Goal: Task Accomplishment & Management: Complete application form

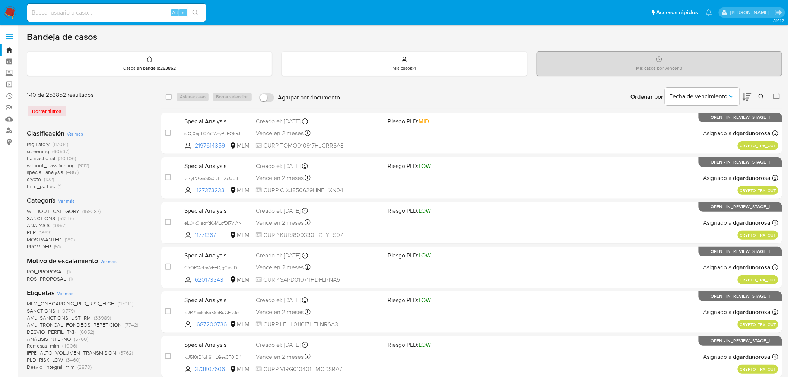
click at [88, 11] on input at bounding box center [116, 13] width 179 height 10
paste input "821631463"
type input "821631463"
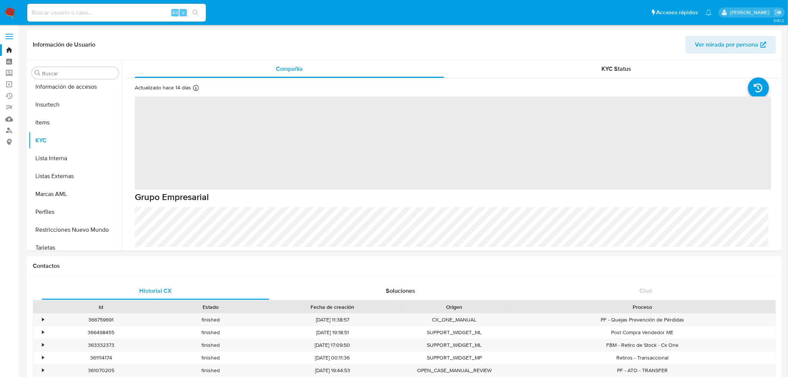
scroll to position [350, 0]
select select "10"
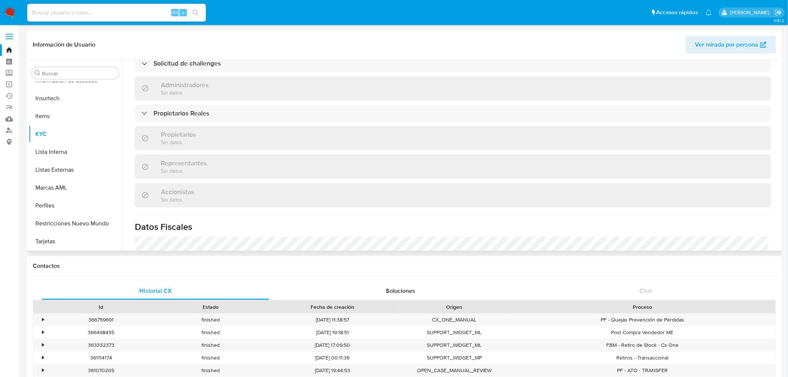
scroll to position [530, 0]
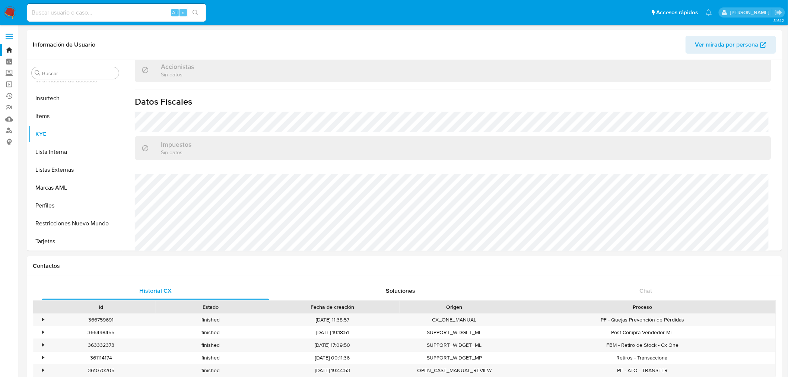
drag, startPoint x: 87, startPoint y: 12, endPoint x: 93, endPoint y: 14, distance: 6.1
click at [87, 12] on input at bounding box center [116, 13] width 179 height 10
paste input "ETWxW6tCAyzQYsC2XvynVHi8"
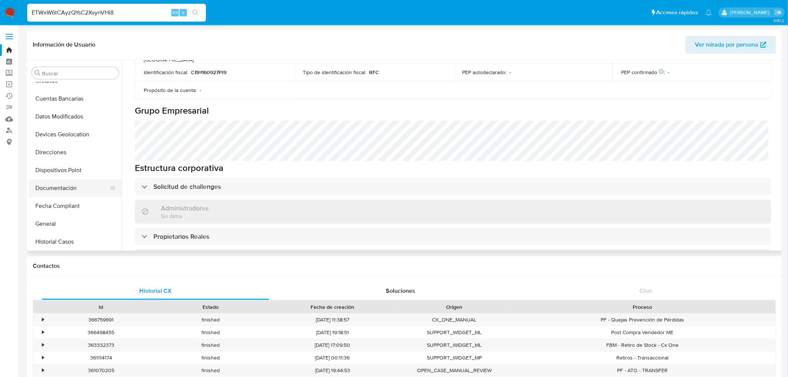
scroll to position [124, 0]
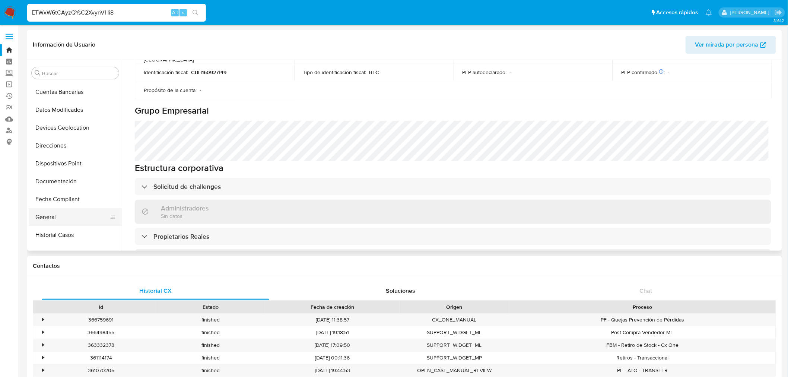
type input "ETWxW6tCAyzQYsC2XvynVHi8"
click at [73, 210] on button "General" at bounding box center [72, 217] width 87 height 18
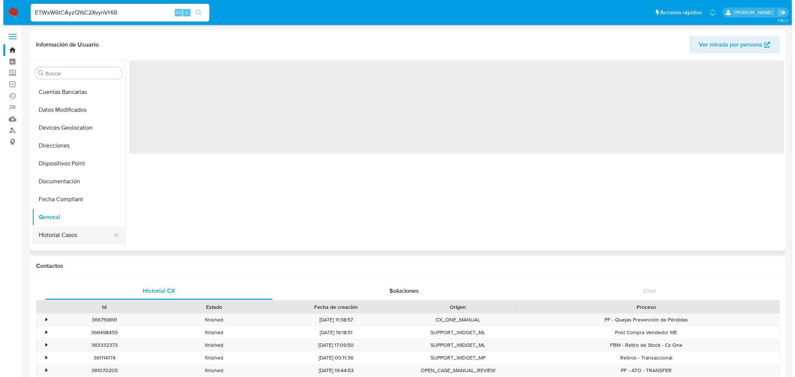
scroll to position [0, 0]
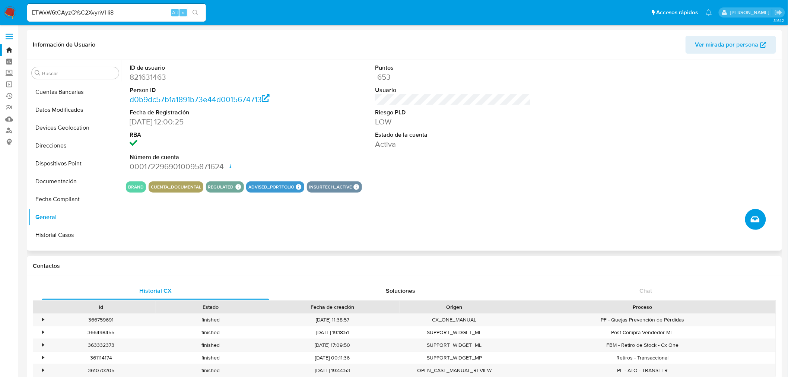
click at [758, 216] on icon "Crear caso manual" at bounding box center [755, 219] width 9 height 9
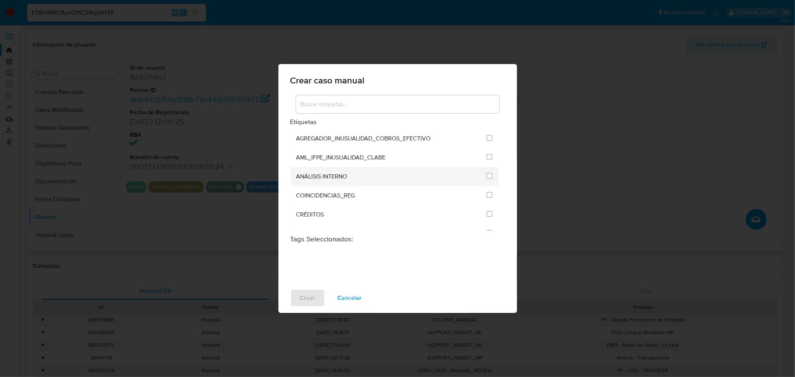
click at [352, 172] on div "ANÁLISIS INTERNO" at bounding box center [389, 176] width 186 height 19
click at [489, 176] on input "1888" at bounding box center [489, 176] width 6 height 6
checkbox input "true"
click at [301, 297] on span "Crear" at bounding box center [307, 298] width 15 height 16
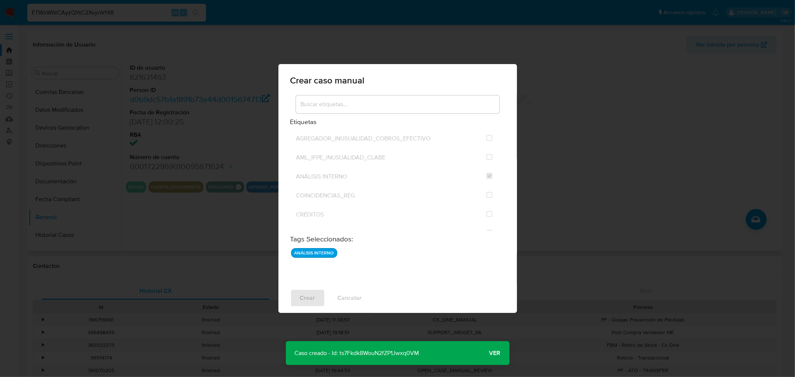
click at [493, 353] on span "Ver" at bounding box center [494, 353] width 11 height 0
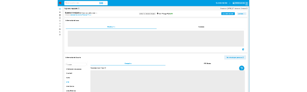
scroll to position [350, 0]
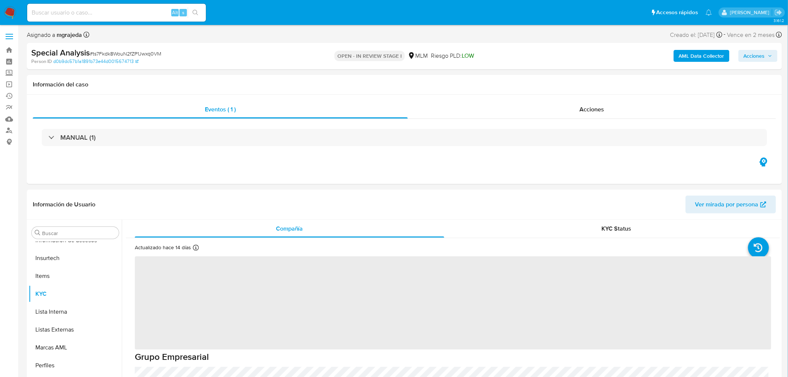
select select "10"
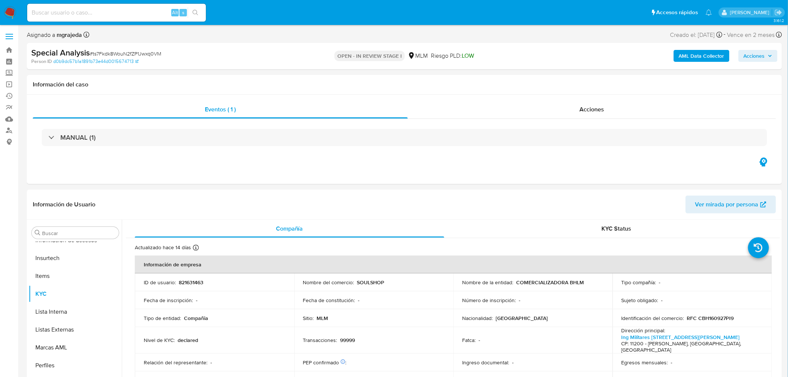
click at [122, 54] on span "# ts7Fkdk8WouN2fZP1Jwxq0VM" at bounding box center [126, 53] width 72 height 7
copy span "ts7Fkdk8WouN2fZP1Jwxq0VM"
click at [668, 199] on header "Información de Usuario Ver mirada por persona" at bounding box center [405, 205] width 744 height 18
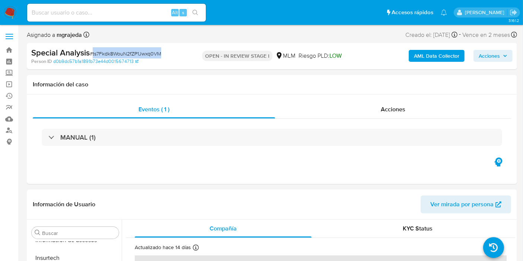
drag, startPoint x: 166, startPoint y: 55, endPoint x: 94, endPoint y: 56, distance: 72.3
click at [94, 56] on div "Special Analysis # ts7Fkdk8WouN2fZP1Jwxq0VM" at bounding box center [110, 52] width 158 height 11
copy span "ts7Fkdk8WouN2fZP1Jwxq0VM"
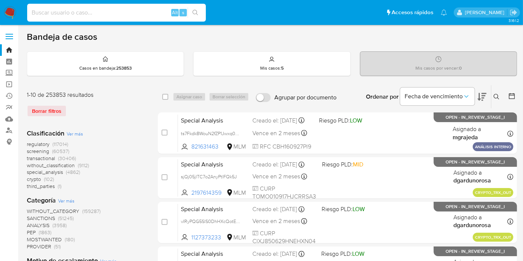
click at [84, 12] on input at bounding box center [116, 13] width 179 height 10
paste input "821631463"
type input "821631463"
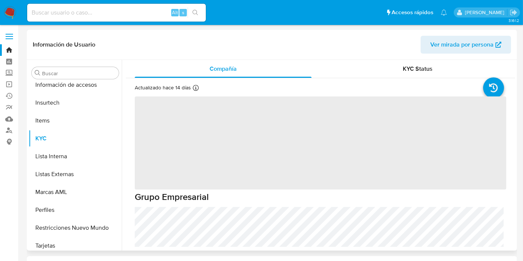
scroll to position [350, 0]
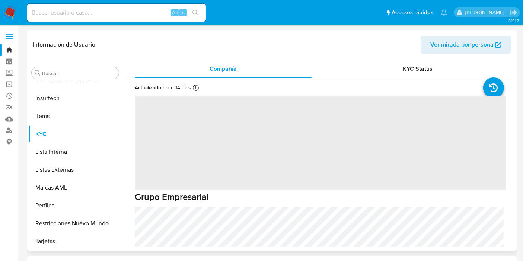
select select "10"
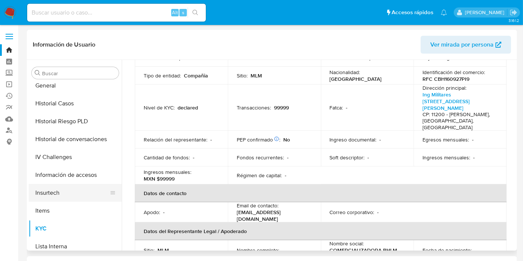
scroll to position [226, 0]
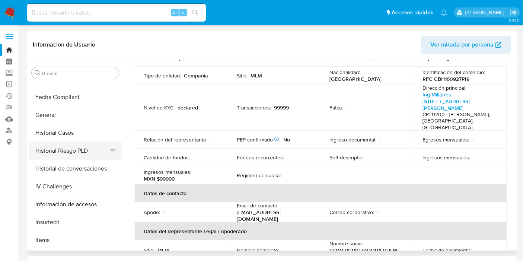
click at [56, 142] on button "Historial Riesgo PLD" at bounding box center [72, 151] width 87 height 18
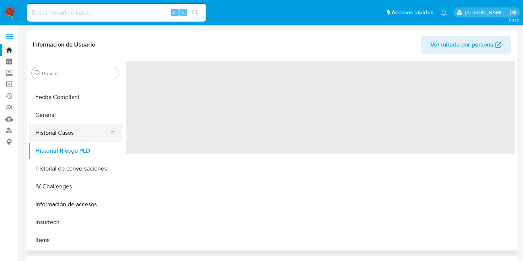
click at [57, 135] on button "Historial Casos" at bounding box center [72, 133] width 87 height 18
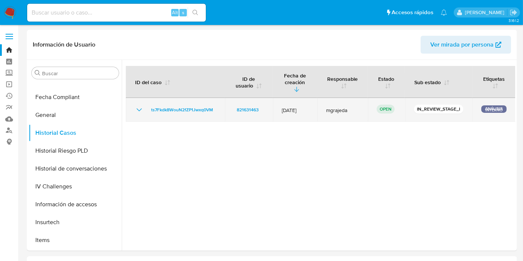
drag, startPoint x: 134, startPoint y: 105, endPoint x: 138, endPoint y: 105, distance: 4.1
click at [134, 105] on td "ts7Fkdk8WouN2fZP1Jwxq0VM" at bounding box center [175, 110] width 99 height 24
click at [138, 105] on icon "Mostrar/Ocultar" at bounding box center [139, 109] width 9 height 9
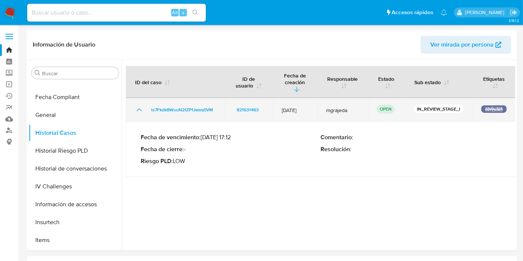
drag, startPoint x: 218, startPoint y: 107, endPoint x: 153, endPoint y: 108, distance: 64.5
click at [153, 108] on td "ts7Fkdk8WouN2fZP1Jwxq0VM" at bounding box center [175, 110] width 99 height 24
click at [173, 105] on span "ts7Fkdk8WouN2fZP1Jwxq0VM" at bounding box center [182, 109] width 62 height 9
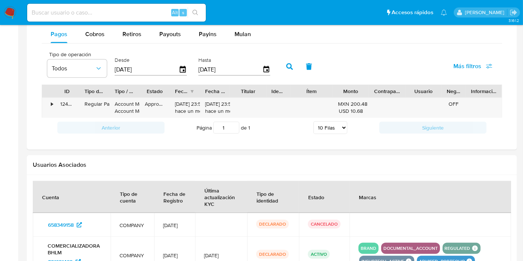
scroll to position [455, 0]
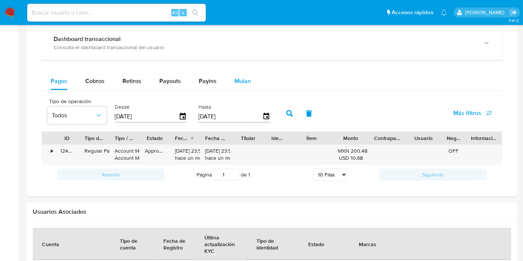
click at [247, 85] on div "Mulan" at bounding box center [243, 81] width 16 height 18
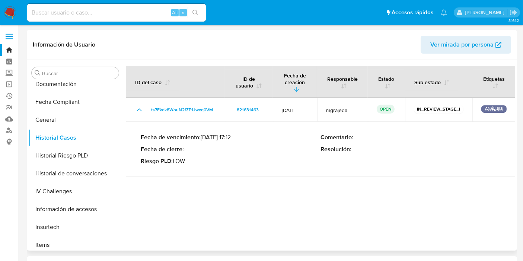
scroll to position [331, 0]
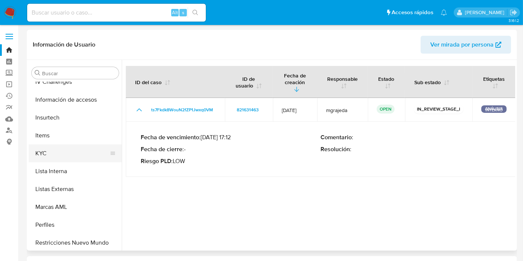
click at [55, 155] on button "KYC" at bounding box center [72, 154] width 87 height 18
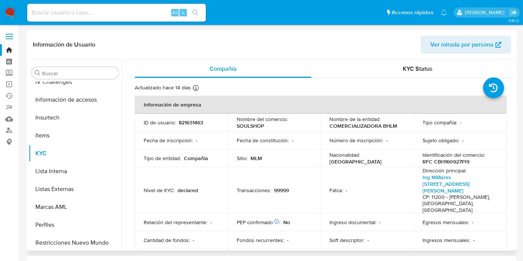
click at [456, 162] on p "RFC CBH160927PI9" at bounding box center [446, 161] width 47 height 7
copy p "CBH160927PI9"
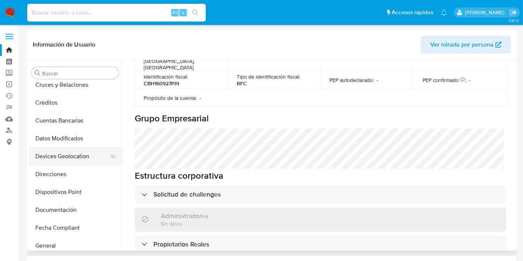
scroll to position [83, 0]
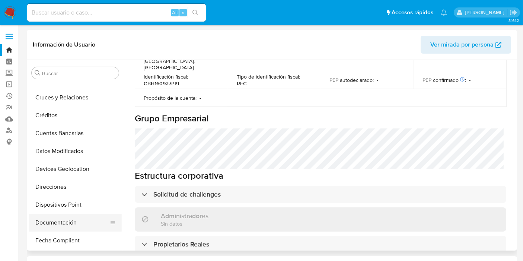
click at [59, 223] on button "Documentación" at bounding box center [72, 223] width 87 height 18
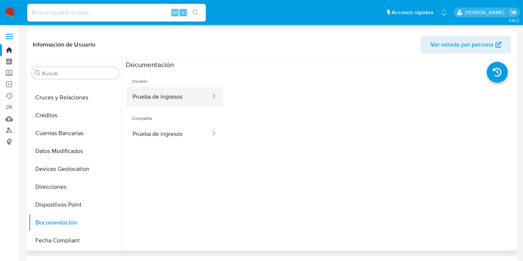
click at [166, 101] on button "Prueba de ingresos" at bounding box center [169, 96] width 86 height 19
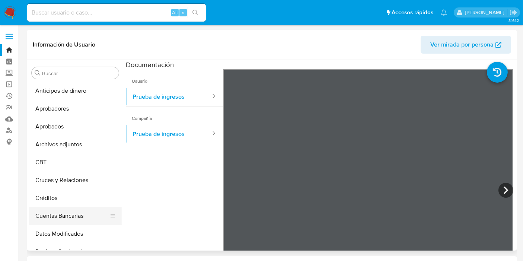
scroll to position [124, 0]
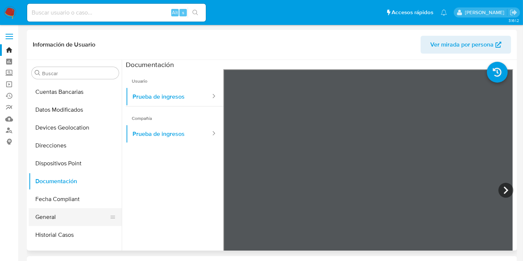
click at [60, 211] on button "General" at bounding box center [72, 217] width 87 height 18
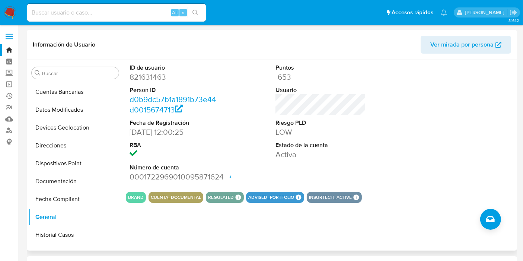
click at [174, 178] on dd "0001722969010095871624 Fecha de apertura 19/02/2024 22:02 Estado ACTIVE" at bounding box center [175, 177] width 90 height 10
copy dd "0001722969010095871624"
click at [191, 177] on dd "0001722969010095871624 Fecha de apertura 19/02/2024 22:02 Estado ACTIVE" at bounding box center [175, 177] width 90 height 10
click at [194, 177] on dd "0001722969010095871624 Fecha de apertura 19/02/2024 22:02 Estado ACTIVE" at bounding box center [175, 177] width 90 height 10
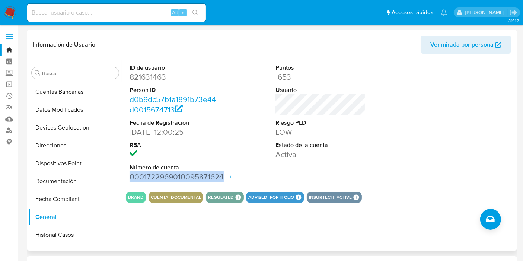
click at [194, 177] on dd "0001722969010095871624 Fecha de apertura 19/02/2024 22:02 Estado ACTIVE" at bounding box center [175, 177] width 90 height 10
copy dd "0001722969010095871624"
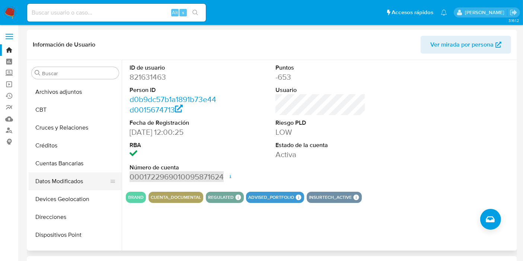
scroll to position [83, 0]
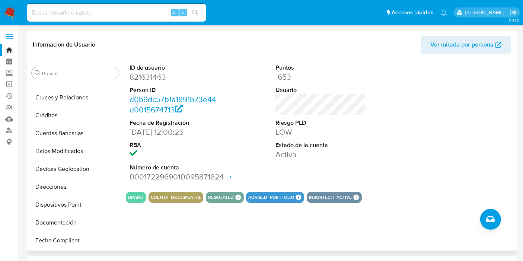
drag, startPoint x: 484, startPoint y: 129, endPoint x: 416, endPoint y: 141, distance: 69.5
click at [482, 129] on div at bounding box center [467, 123] width 98 height 126
drag, startPoint x: 51, startPoint y: 225, endPoint x: 87, endPoint y: 229, distance: 36.7
click at [50, 225] on button "Documentación" at bounding box center [72, 223] width 87 height 18
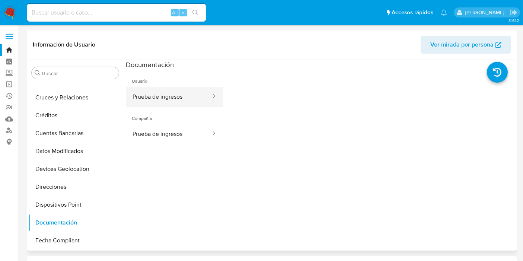
click at [165, 101] on button "Prueba de ingresos" at bounding box center [169, 96] width 86 height 19
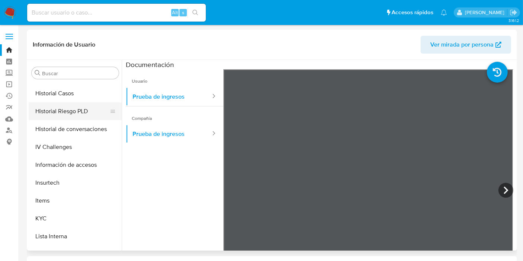
scroll to position [289, 0]
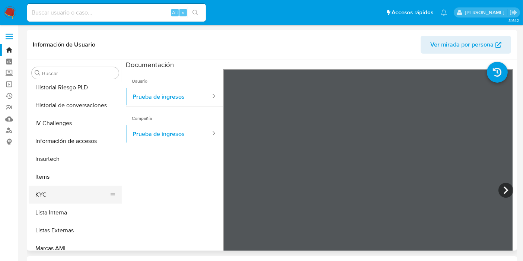
click at [53, 196] on button "KYC" at bounding box center [72, 195] width 87 height 18
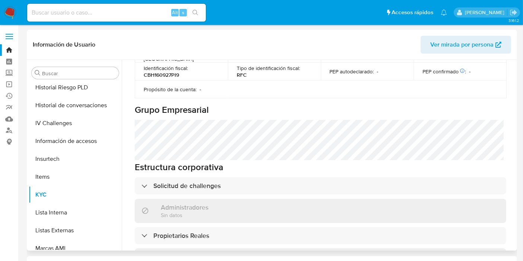
scroll to position [373, 0]
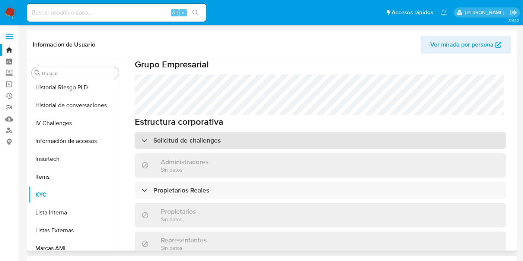
click at [260, 132] on div "Solicitud de challenges" at bounding box center [321, 140] width 372 height 17
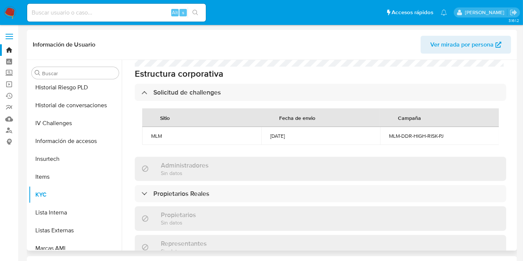
scroll to position [455, 0]
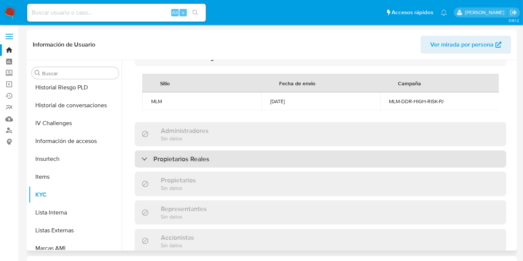
click at [241, 150] on div "Propietarios Reales" at bounding box center [321, 158] width 372 height 17
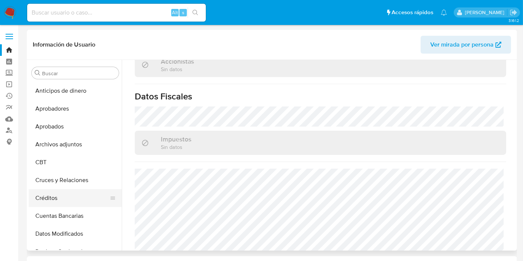
scroll to position [124, 0]
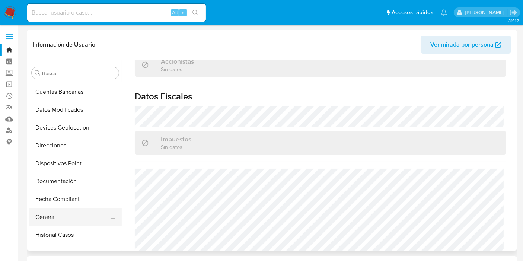
click at [53, 215] on button "General" at bounding box center [72, 217] width 87 height 18
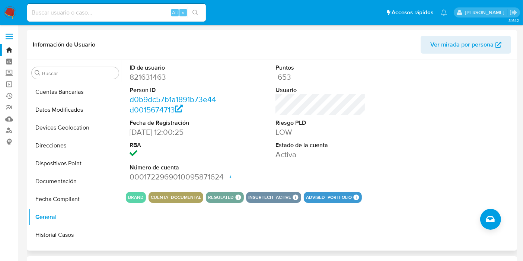
click at [458, 49] on span "Ver mirada por persona" at bounding box center [462, 45] width 63 height 18
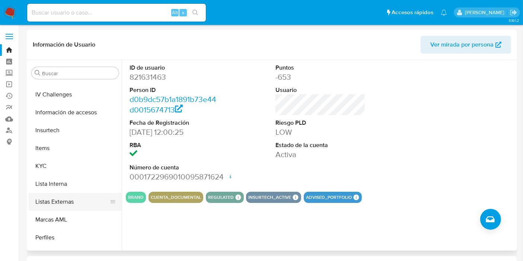
scroll to position [331, 0]
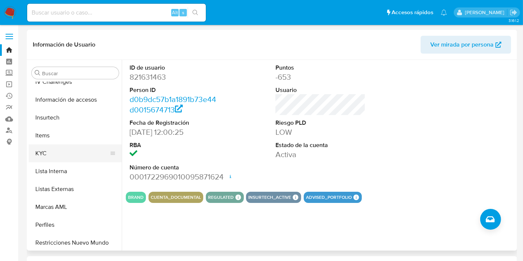
click at [54, 158] on button "KYC" at bounding box center [72, 154] width 87 height 18
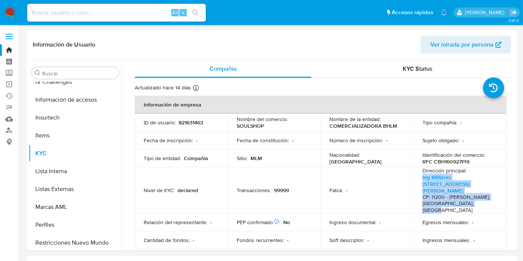
drag, startPoint x: 481, startPoint y: 196, endPoint x: 526, endPoint y: 180, distance: 47.0
click at [423, 182] on p "Ing Militares 65 LOC 4, Lomas De Sotelo CP: 11200 - Miguel Hidalgo, Distrito Fe…" at bounding box center [459, 194] width 72 height 40
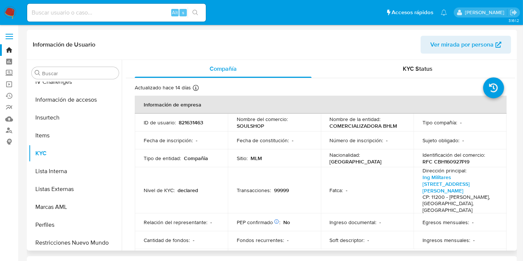
click at [480, 213] on td "Egresos mensuales : -" at bounding box center [460, 222] width 93 height 18
drag, startPoint x: 480, startPoint y: 198, endPoint x: 476, endPoint y: 195, distance: 5.2
click at [476, 195] on h4 "CP: 11200 - [PERSON_NAME], [GEOGRAPHIC_DATA], [GEOGRAPHIC_DATA]" at bounding box center [459, 204] width 72 height 20
drag, startPoint x: 479, startPoint y: 196, endPoint x: 485, endPoint y: 181, distance: 15.5
click at [430, 181] on p "Ing Militares 65 LOC 4, Lomas De Sotelo CP: 11200 - Miguel Hidalgo, Distrito Fe…" at bounding box center [459, 194] width 72 height 40
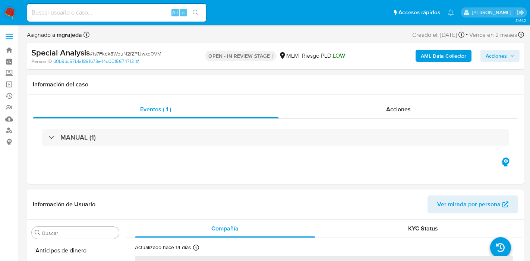
select select "10"
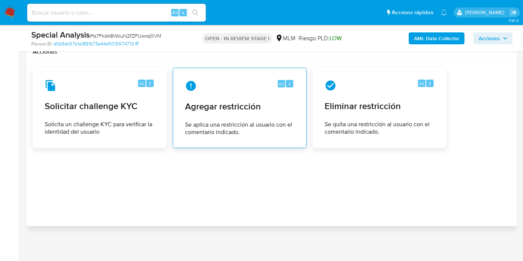
scroll to position [754, 0]
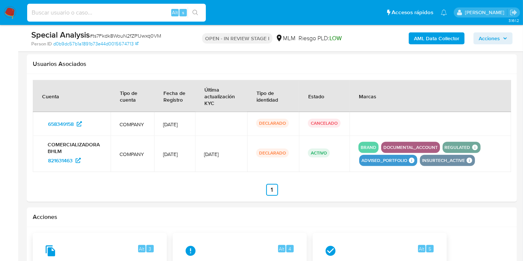
click at [89, 16] on input at bounding box center [116, 13] width 179 height 10
paste input "1302162091"
type input "1302162091"
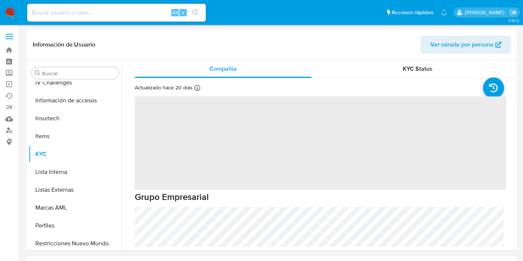
scroll to position [350, 0]
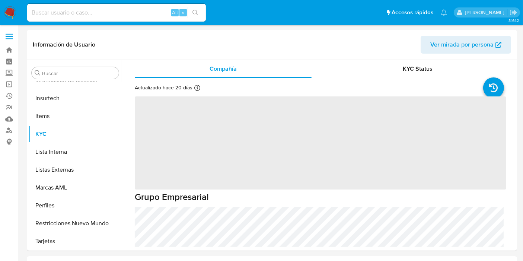
select select "10"
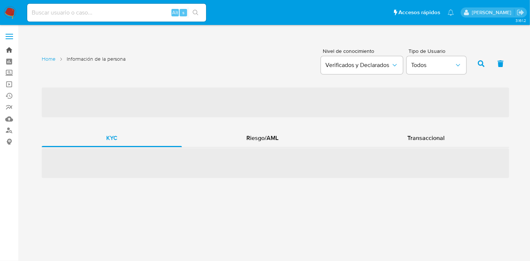
click at [8, 52] on link "Bandeja" at bounding box center [44, 50] width 89 height 12
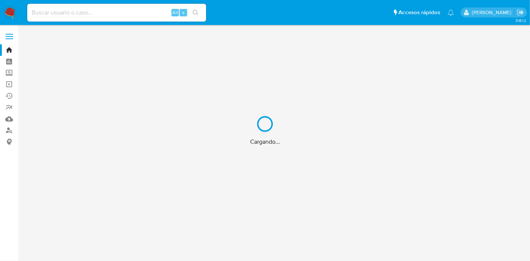
click at [8, 73] on div "Cargando..." at bounding box center [265, 130] width 530 height 261
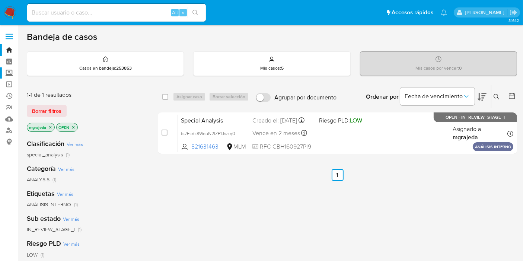
click at [9, 73] on label "Screening" at bounding box center [44, 73] width 89 height 12
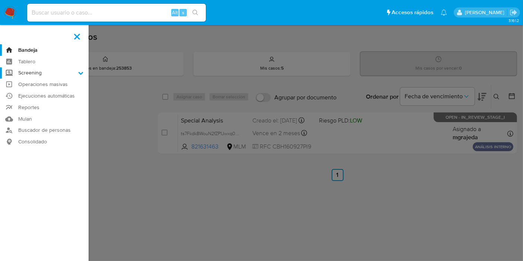
click at [0, 0] on input "Screening" at bounding box center [0, 0] width 0 height 0
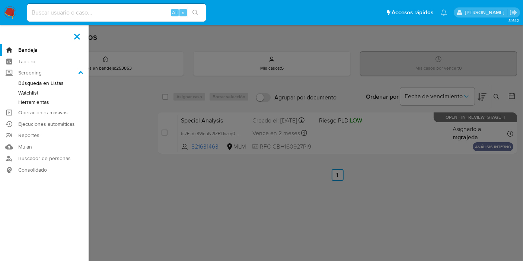
click at [25, 99] on link "Herramientas" at bounding box center [44, 102] width 89 height 9
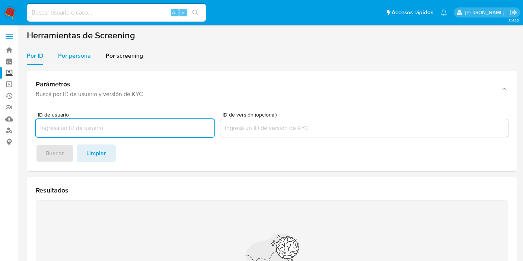
drag, startPoint x: 79, startPoint y: 59, endPoint x: 92, endPoint y: 64, distance: 14.6
click at [79, 58] on span "Por persona" at bounding box center [74, 55] width 33 height 9
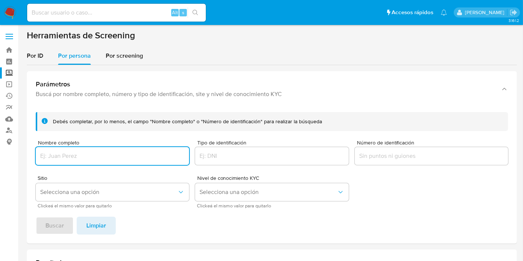
click at [89, 152] on input "Nombre completo" at bounding box center [112, 156] width 153 height 10
type input "DAVID LEVY MAYA"
click at [53, 227] on span "Buscar" at bounding box center [54, 226] width 19 height 16
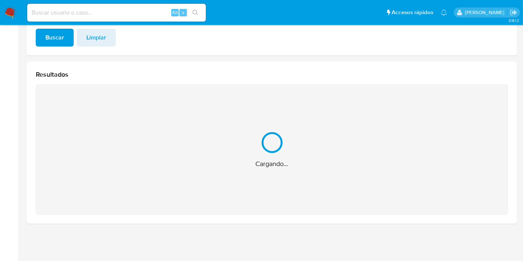
scroll to position [69, 0]
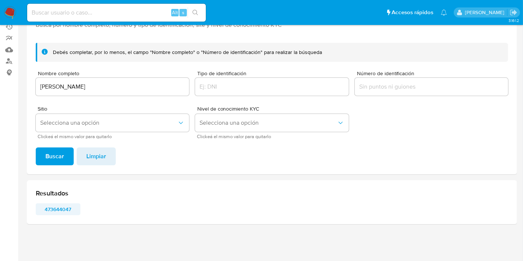
click at [55, 207] on span "473644047" at bounding box center [58, 209] width 34 height 10
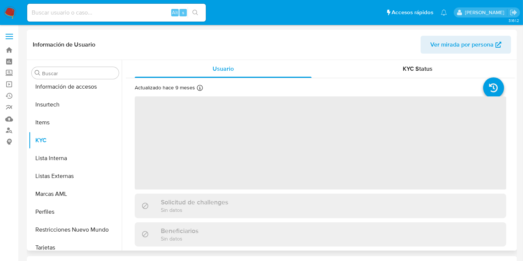
scroll to position [350, 0]
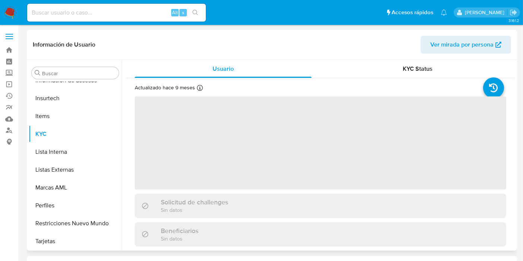
select select "10"
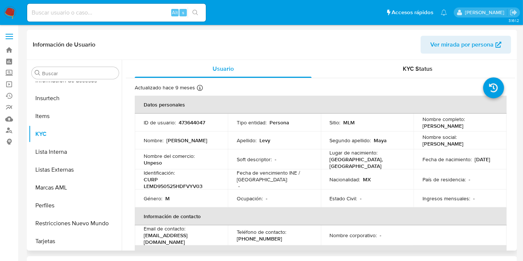
click at [189, 125] on p "473644047" at bounding box center [192, 122] width 26 height 7
copy p "473644047"
click at [181, 186] on p "CURP LEMD950525HDFVYV03" at bounding box center [180, 182] width 72 height 13
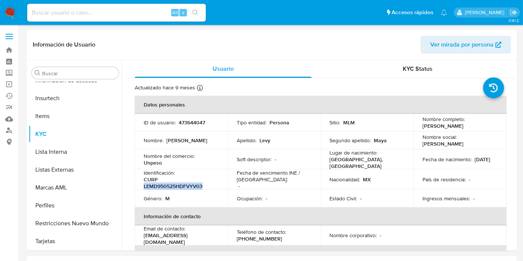
copy p "LEMD950525HDFVYV03"
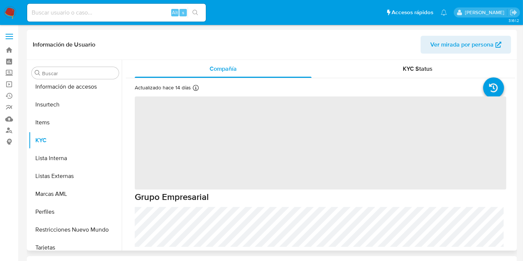
scroll to position [350, 0]
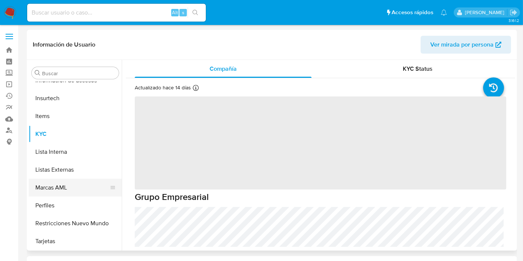
select select "10"
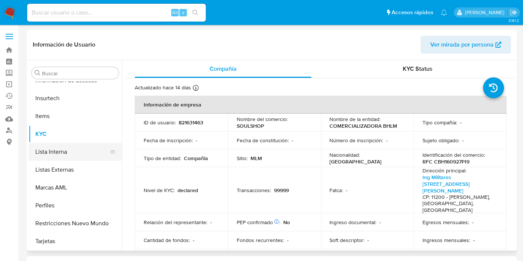
click at [67, 156] on button "Lista Interna" at bounding box center [72, 152] width 87 height 18
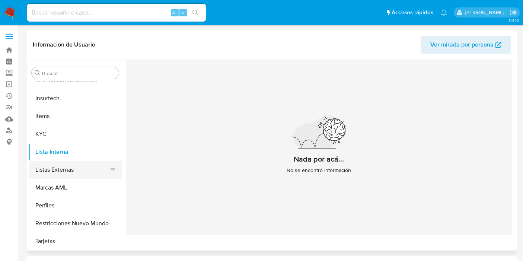
click at [69, 168] on button "Listas Externas" at bounding box center [72, 170] width 87 height 18
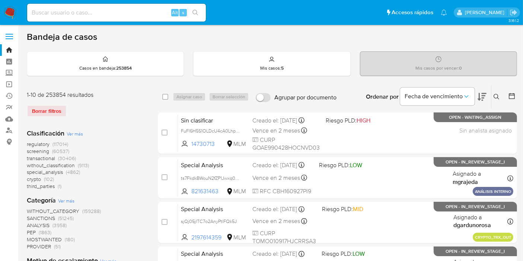
click at [93, 19] on div "Alt s" at bounding box center [116, 13] width 179 height 18
click at [95, 14] on input at bounding box center [116, 13] width 179 height 10
paste input "821631463"
type input "821631463"
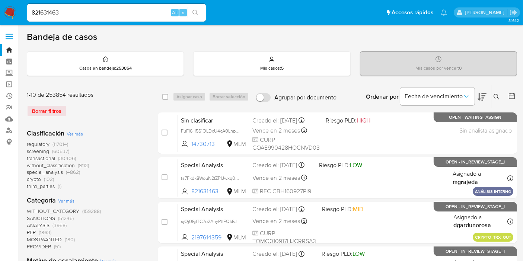
click at [197, 14] on icon "search-icon" at bounding box center [196, 13] width 6 height 6
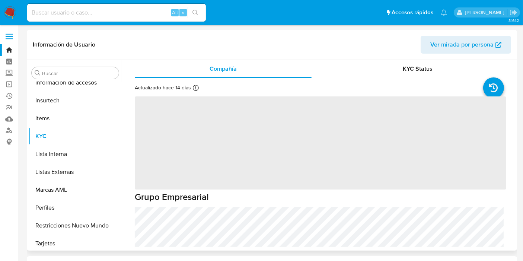
scroll to position [350, 0]
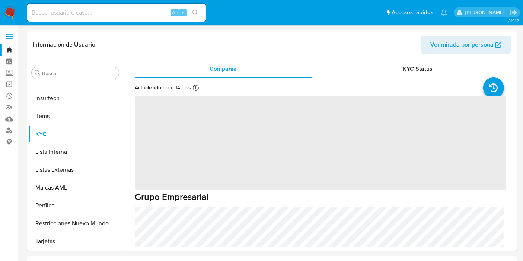
select select "10"
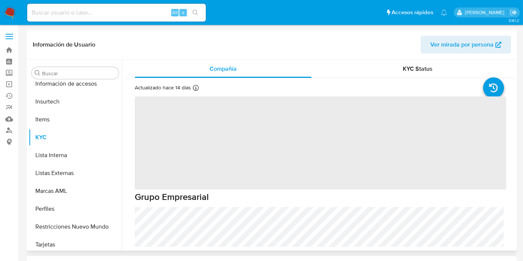
scroll to position [350, 0]
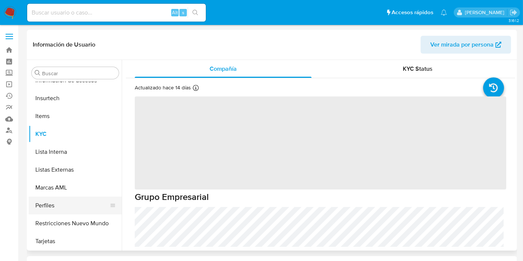
select select "10"
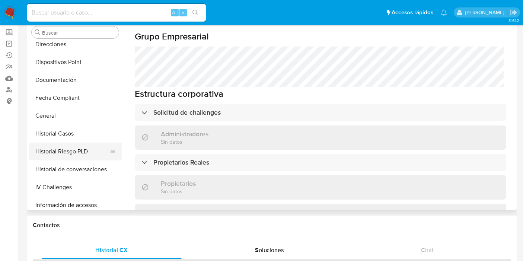
scroll to position [102, 0]
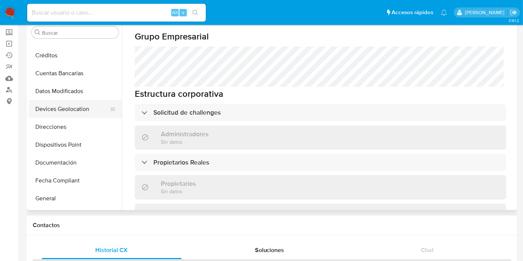
drag, startPoint x: 71, startPoint y: 106, endPoint x: 80, endPoint y: 108, distance: 9.1
click at [71, 106] on button "Devices Geolocation" at bounding box center [72, 109] width 87 height 18
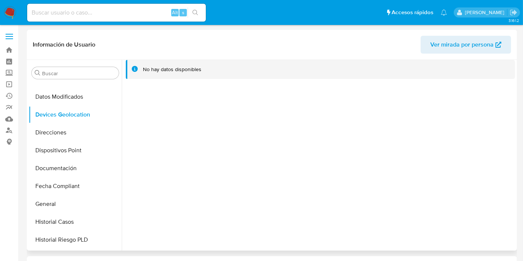
scroll to position [248, 0]
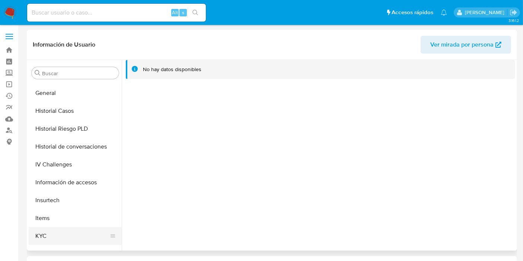
click at [51, 235] on button "KYC" at bounding box center [72, 236] width 87 height 18
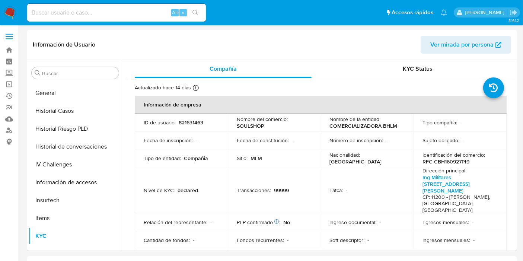
click at [69, 9] on input at bounding box center [116, 13] width 179 height 10
paste input "821631463"
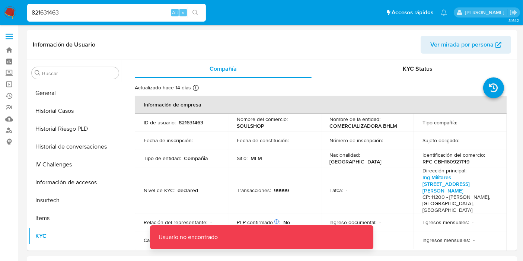
drag, startPoint x: 85, startPoint y: 8, endPoint x: 88, endPoint y: 12, distance: 4.5
click at [86, 8] on input "821631463" at bounding box center [116, 13] width 179 height 10
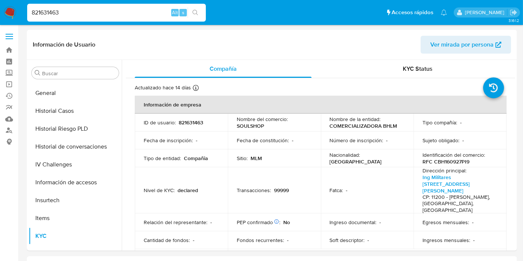
type input "821631463"
click at [201, 15] on button "search-icon" at bounding box center [195, 12] width 15 height 10
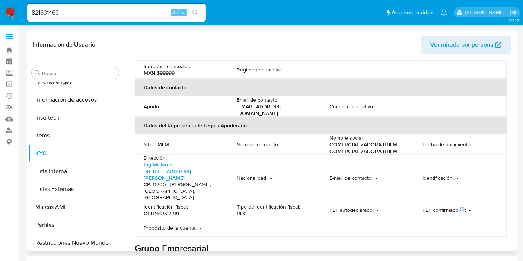
scroll to position [112, 0]
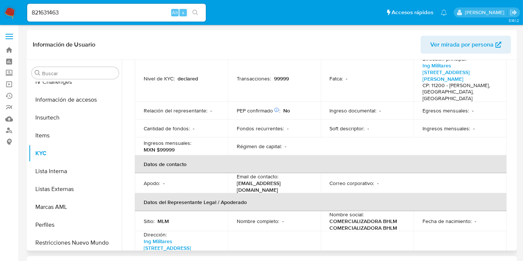
click at [472, 43] on span "Ver mirada por persona" at bounding box center [462, 45] width 63 height 18
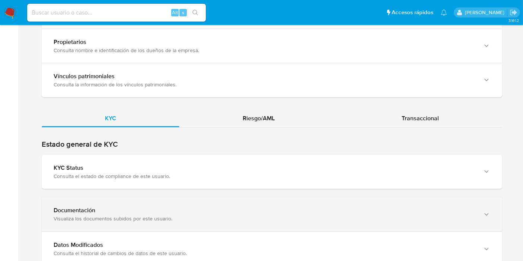
scroll to position [703, 0]
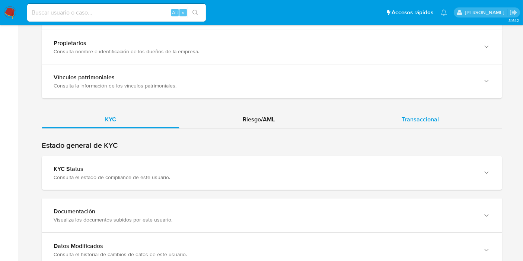
click at [413, 111] on div "Transaccional" at bounding box center [421, 120] width 164 height 18
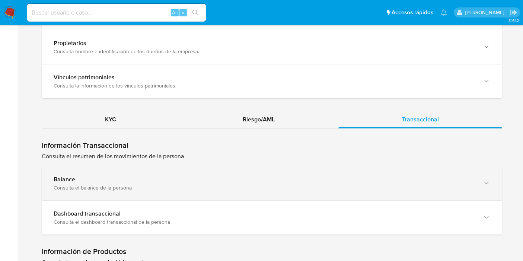
click at [92, 176] on div "Balance" at bounding box center [265, 179] width 422 height 7
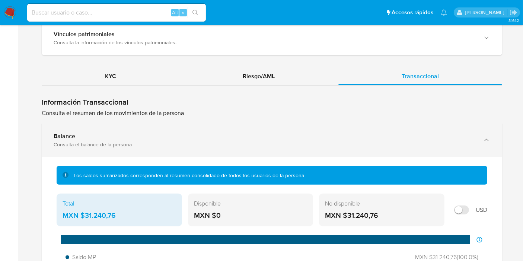
scroll to position [786, 0]
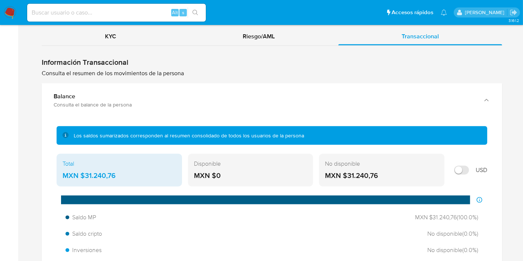
drag, startPoint x: 136, startPoint y: 166, endPoint x: 84, endPoint y: 172, distance: 52.4
click at [84, 172] on div "MXN $31.240,76" at bounding box center [120, 176] width 114 height 10
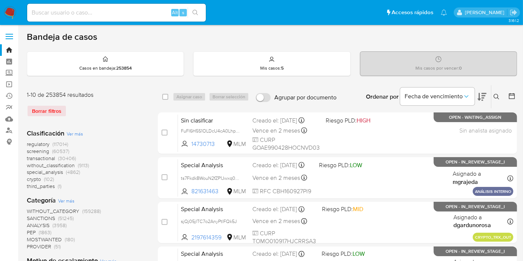
click at [109, 11] on input at bounding box center [116, 13] width 179 height 10
paste input "821631463"
type input "821631463"
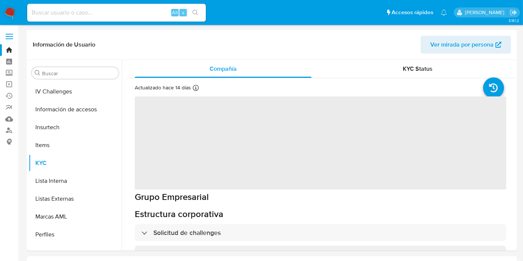
scroll to position [350, 0]
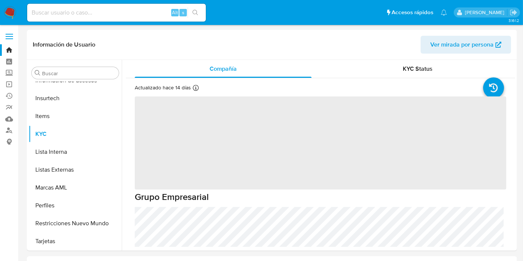
select select "10"
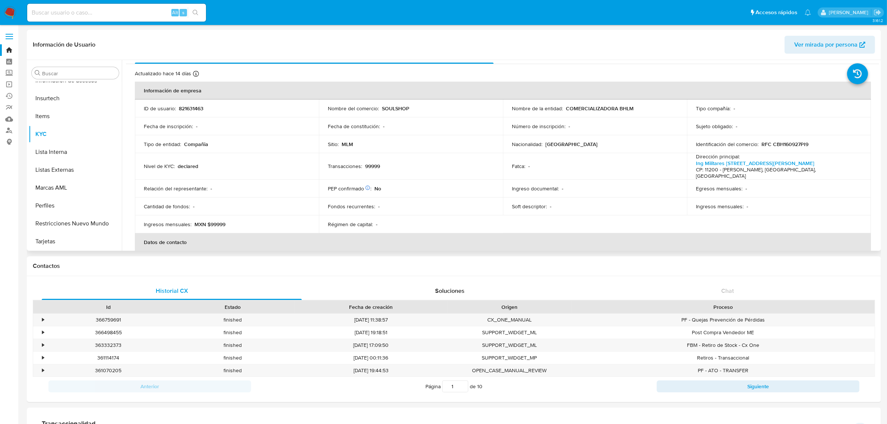
scroll to position [0, 0]
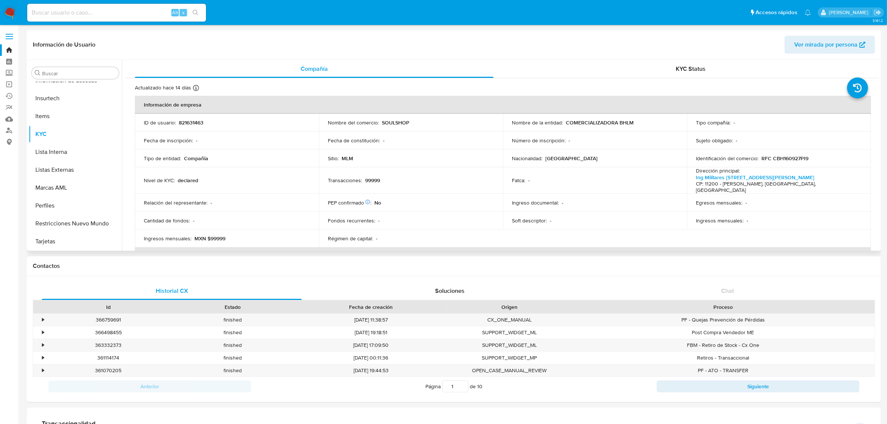
drag, startPoint x: 499, startPoint y: 90, endPoint x: 436, endPoint y: 152, distance: 88.8
click at [499, 89] on div "Actualizado hace 14 días Creado: 09/09/2021 11:00:32 Actualizado: 19/09/2025 12…" at bounding box center [493, 89] width 717 height 10
click at [513, 84] on div "Actualizado hace 14 días Creado: 09/09/2021 11:00:32 Actualizado: 19/09/2025 12…" at bounding box center [493, 89] width 717 height 10
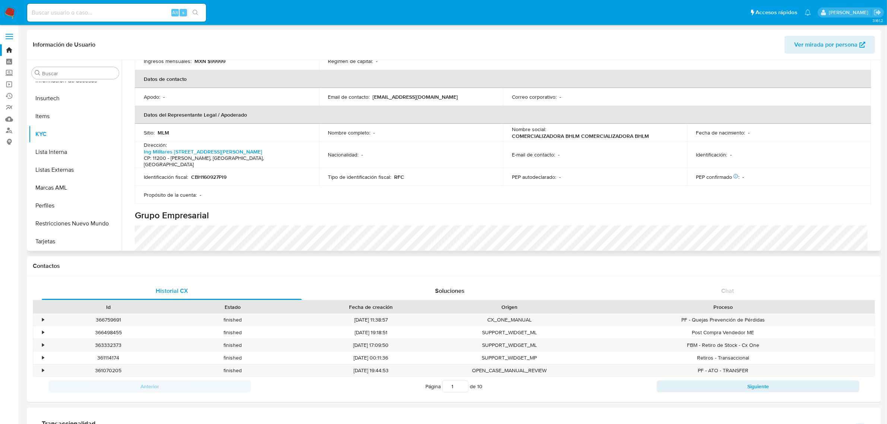
scroll to position [174, 0]
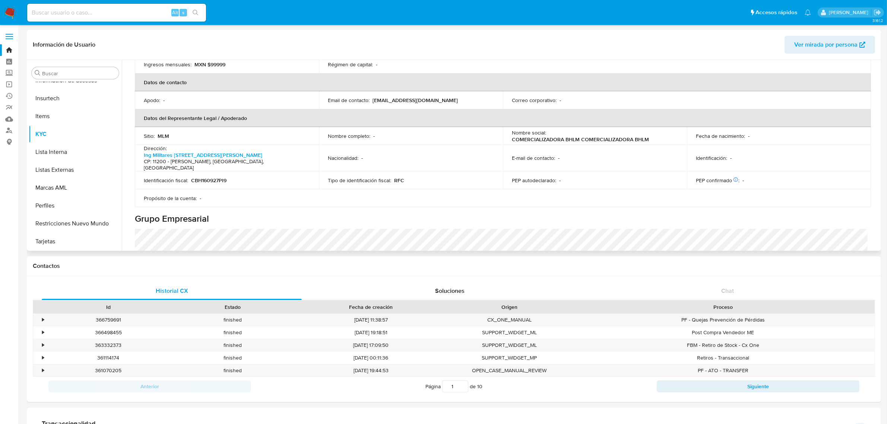
drag, startPoint x: 355, startPoint y: 50, endPoint x: 364, endPoint y: 51, distance: 9.8
click at [355, 50] on header "Información de Usuario Ver mirada por persona" at bounding box center [454, 45] width 842 height 18
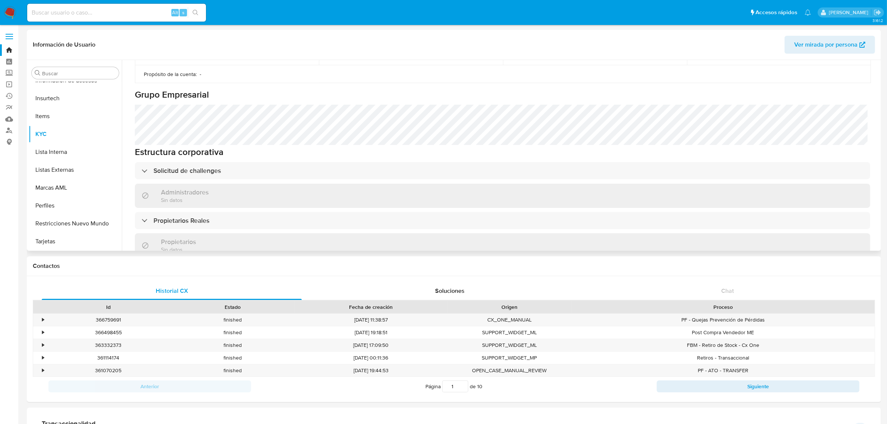
scroll to position [314, 0]
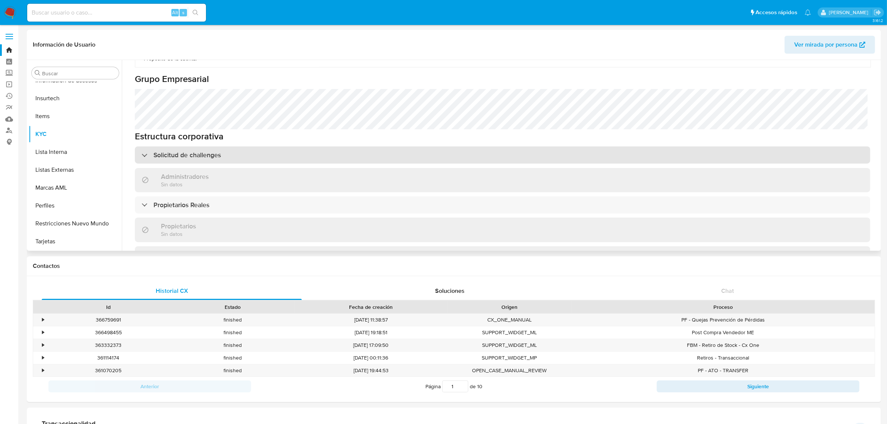
drag, startPoint x: 197, startPoint y: 140, endPoint x: 205, endPoint y: 140, distance: 7.5
click at [197, 151] on h3 "Solicitud de challenges" at bounding box center [186, 155] width 67 height 8
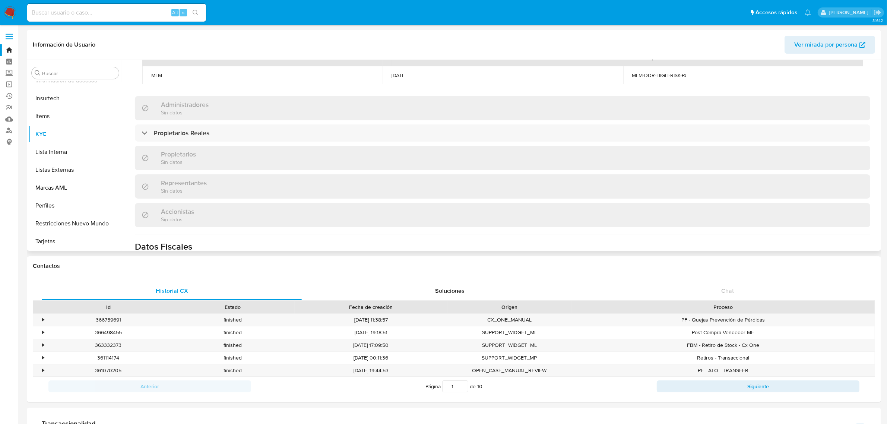
scroll to position [453, 0]
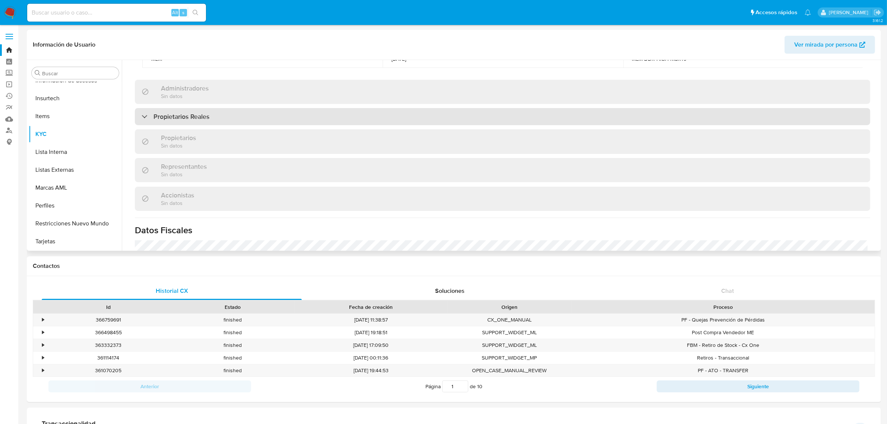
click at [213, 110] on div "Propietarios Reales" at bounding box center [502, 116] width 735 height 17
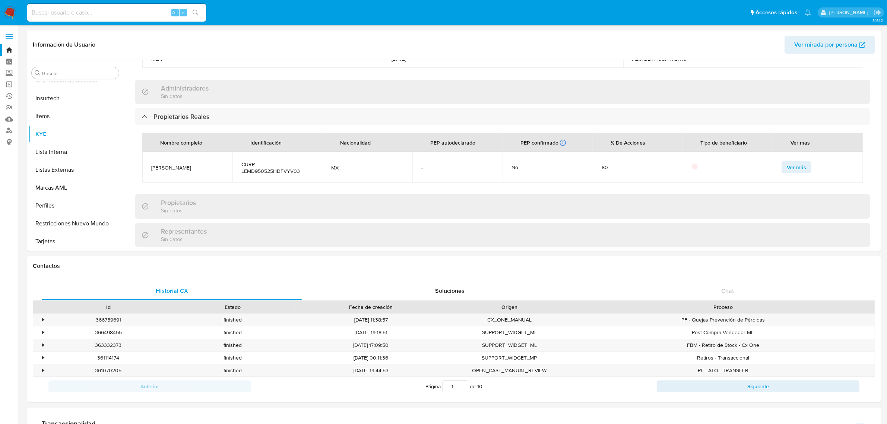
drag, startPoint x: 879, startPoint y: 175, endPoint x: 882, endPoint y: 180, distance: 5.0
click at [529, 180] on main "3.161.2 Información de Usuario Ver mirada por persona Buscar Anticipos de diner…" at bounding box center [443, 408] width 887 height 817
click at [211, 57] on div "Información de Usuario Ver mirada por persona" at bounding box center [454, 45] width 854 height 30
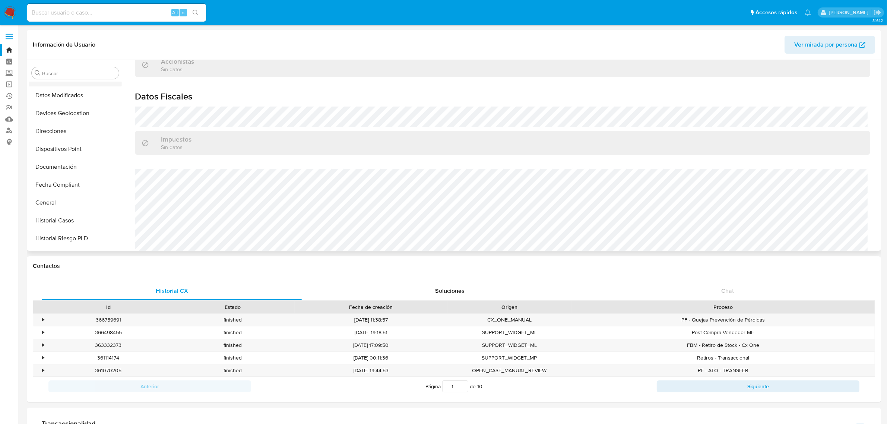
scroll to position [164, 0]
click at [76, 194] on button "Historial Casos" at bounding box center [75, 195] width 93 height 18
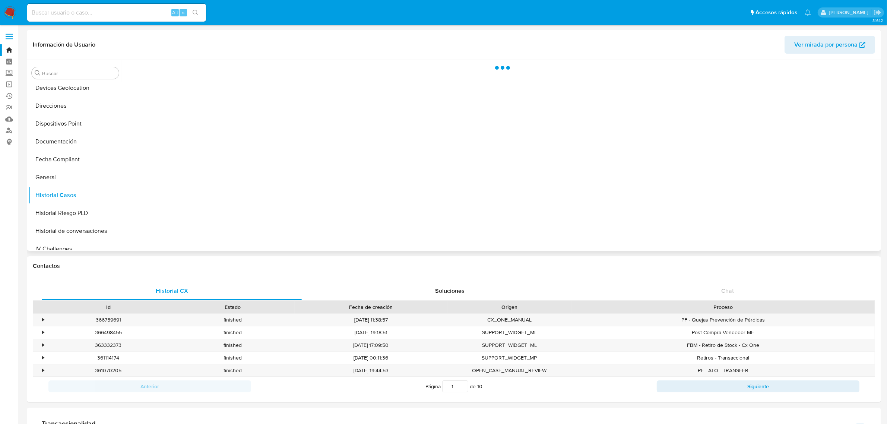
scroll to position [0, 0]
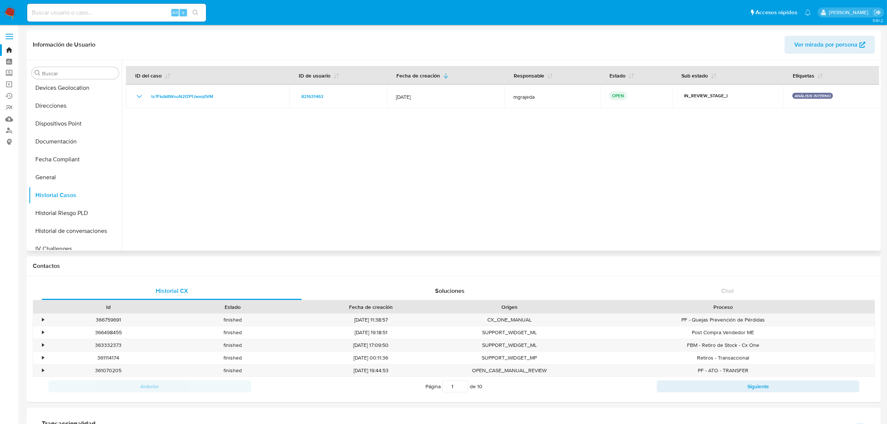
click at [319, 238] on div at bounding box center [500, 155] width 757 height 191
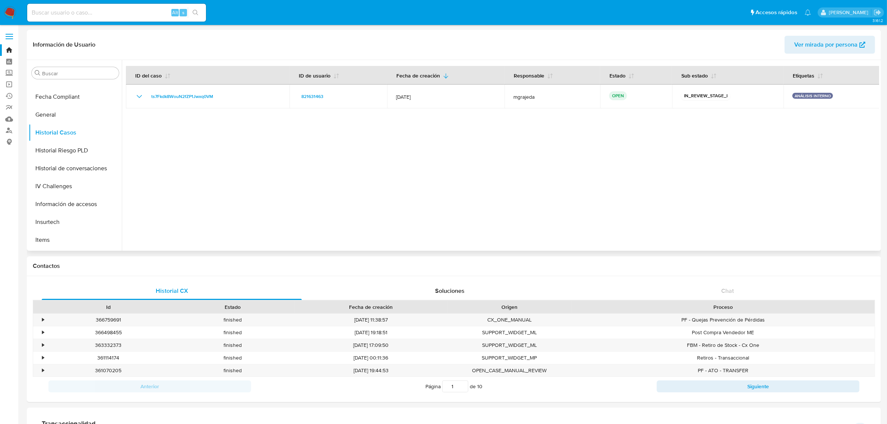
scroll to position [210, 0]
click at [529, 47] on span "Ver mirada por persona" at bounding box center [825, 45] width 63 height 18
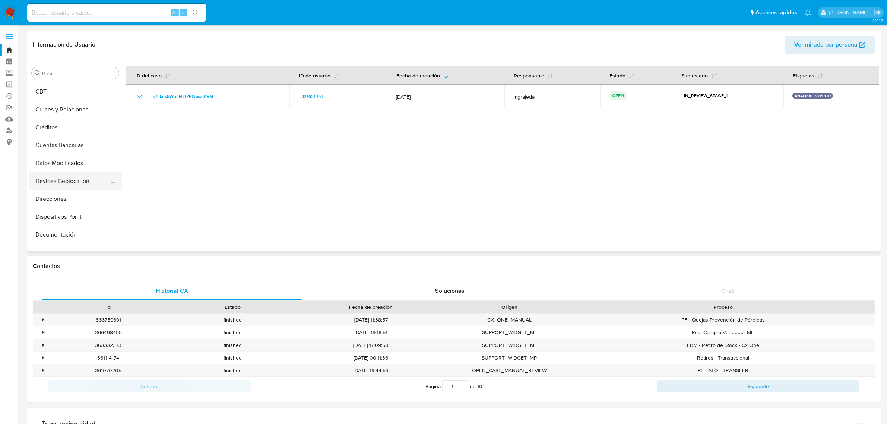
click at [75, 187] on button "Devices Geolocation" at bounding box center [72, 181] width 87 height 18
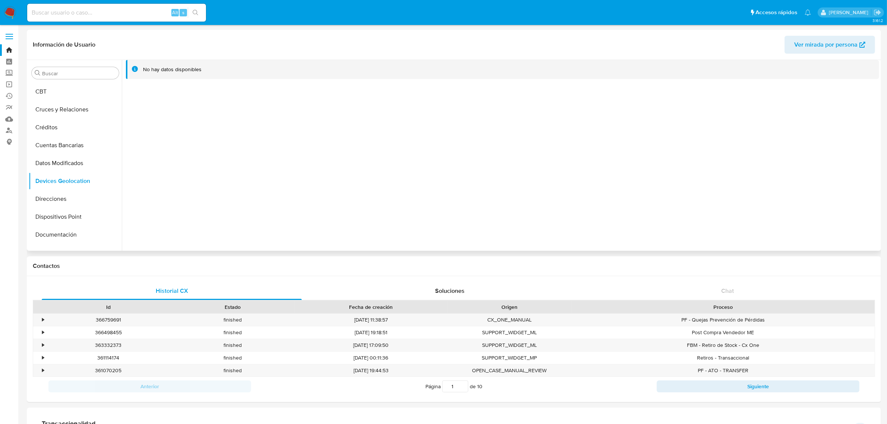
click at [322, 197] on div "No hay datos disponibles" at bounding box center [500, 155] width 757 height 191
click at [61, 219] on button "Restricciones Nuevo Mundo" at bounding box center [72, 224] width 87 height 18
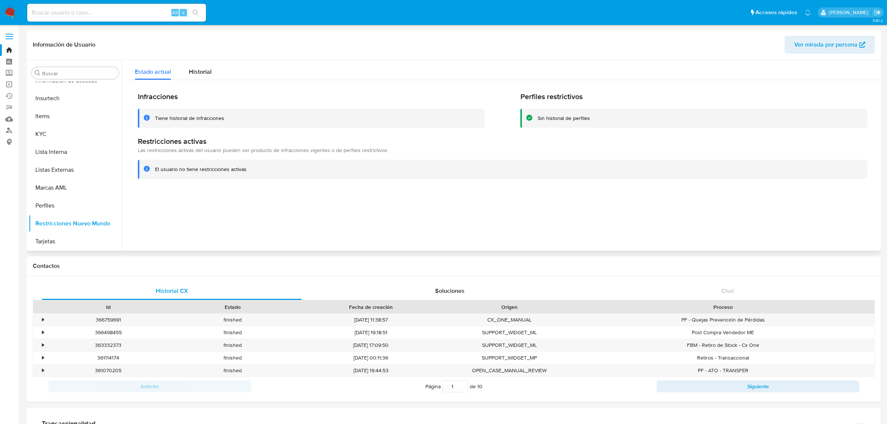
click at [368, 62] on div "Estado actual Historial" at bounding box center [502, 70] width 753 height 20
click at [57, 244] on button "Lista Interna" at bounding box center [72, 245] width 87 height 18
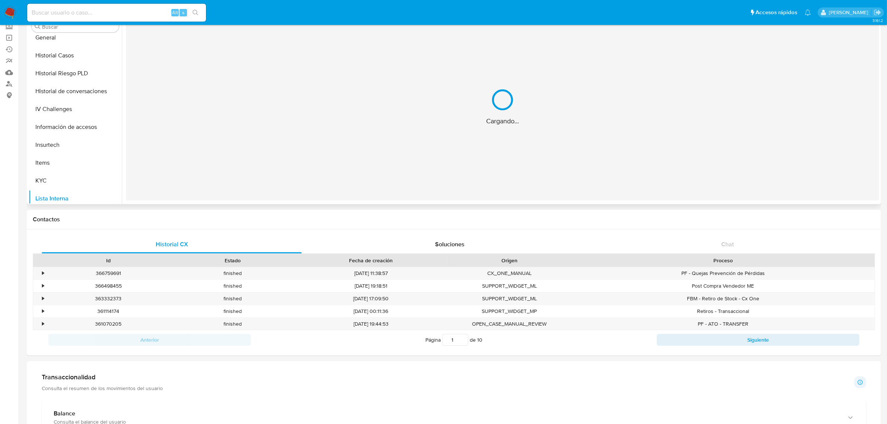
scroll to position [0, 0]
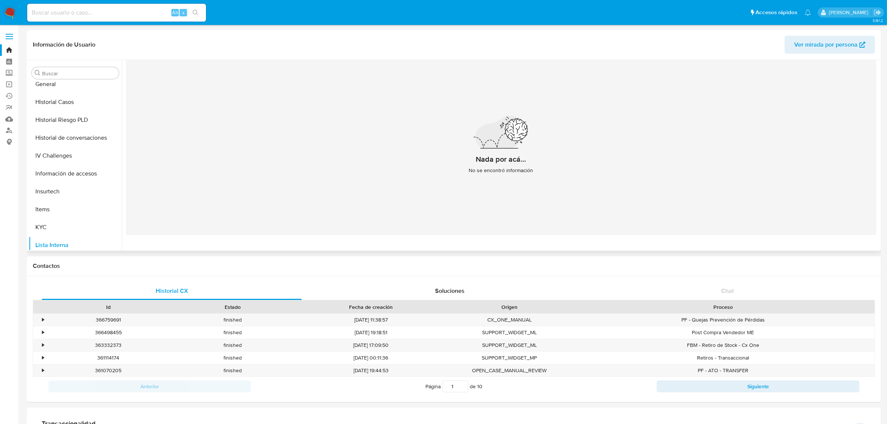
click at [301, 44] on header "Información de Usuario Ver mirada por persona" at bounding box center [454, 45] width 842 height 18
drag, startPoint x: 73, startPoint y: 167, endPoint x: 83, endPoint y: 170, distance: 9.9
click at [73, 167] on button "Listas Externas" at bounding box center [72, 170] width 87 height 18
click at [294, 43] on header "Información de Usuario Ver mirada por persona" at bounding box center [454, 45] width 842 height 18
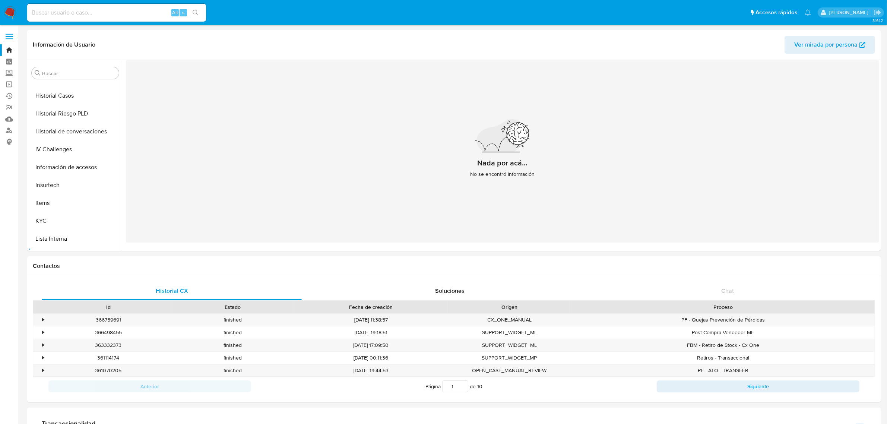
scroll to position [117, 0]
drag, startPoint x: 64, startPoint y: 237, endPoint x: 72, endPoint y: 238, distance: 7.2
click at [64, 237] on button "Historial Casos" at bounding box center [72, 242] width 87 height 18
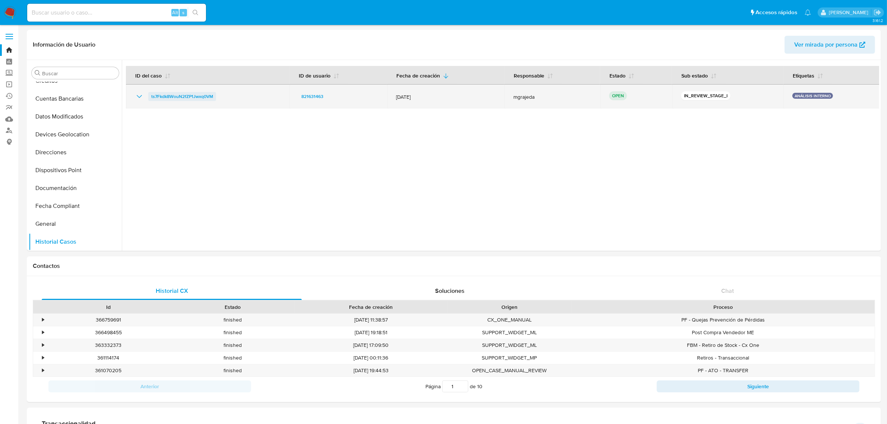
click at [177, 97] on span "ts7Fkdk8WouN2fZP1Jwxq0VM" at bounding box center [182, 96] width 62 height 9
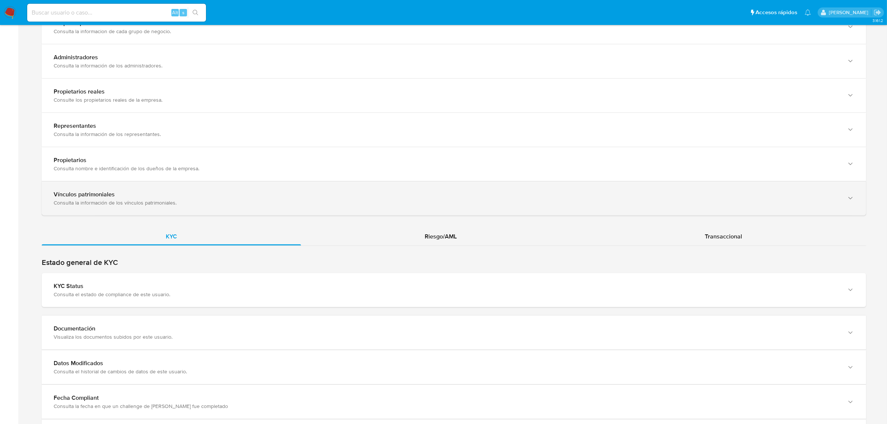
scroll to position [589, 0]
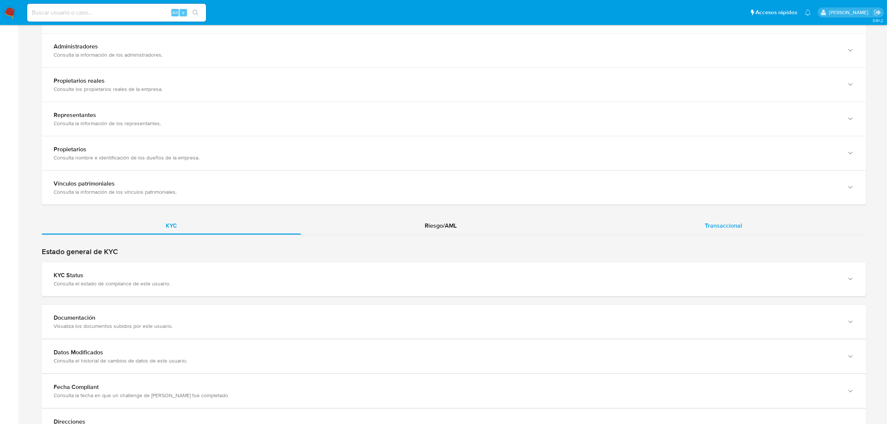
click at [741, 224] on span "Transaccional" at bounding box center [723, 225] width 37 height 9
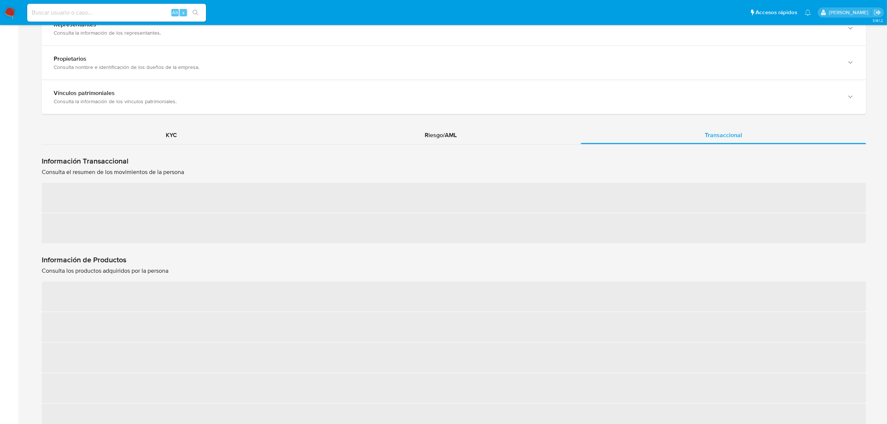
scroll to position [682, 0]
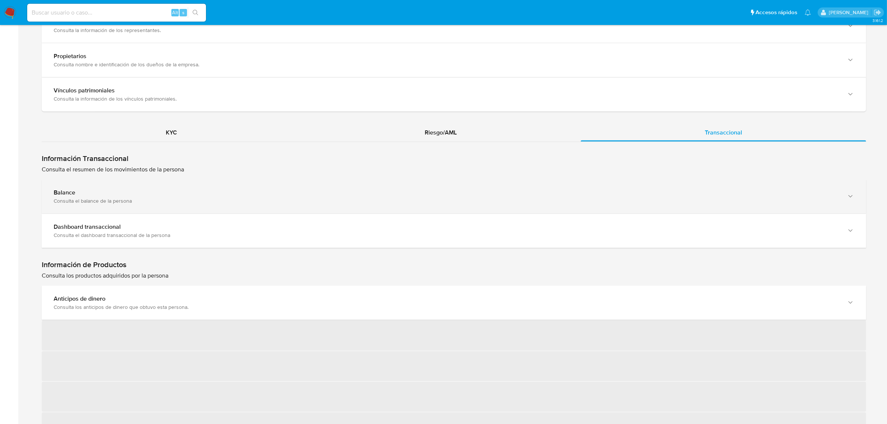
click at [121, 201] on div "Consulta el balance de la persona" at bounding box center [447, 200] width 786 height 7
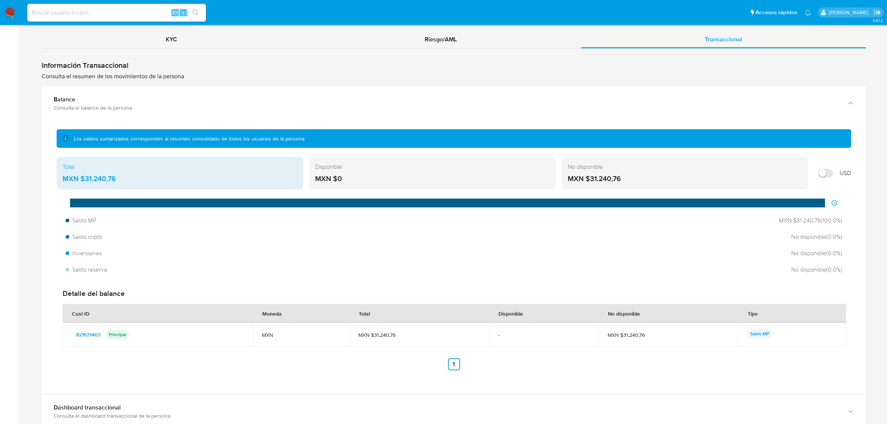
scroll to position [821, 0]
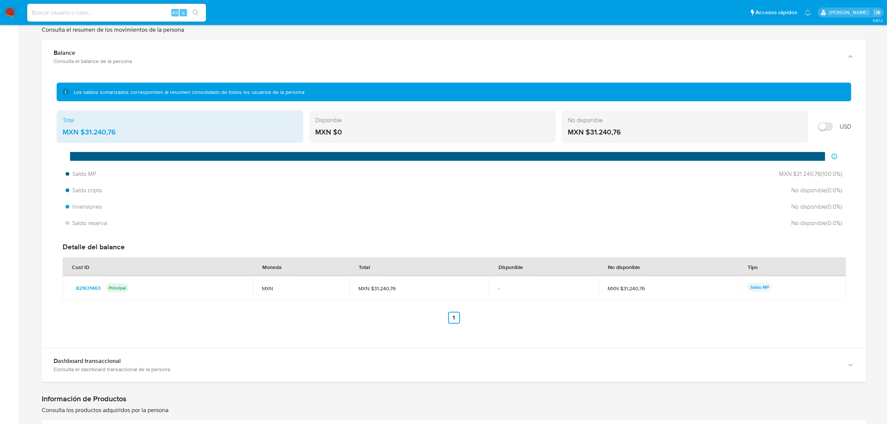
click at [336, 334] on div "Los saldos sumarizados corresponden al resumen consolidado de todos los usuario…" at bounding box center [454, 209] width 812 height 259
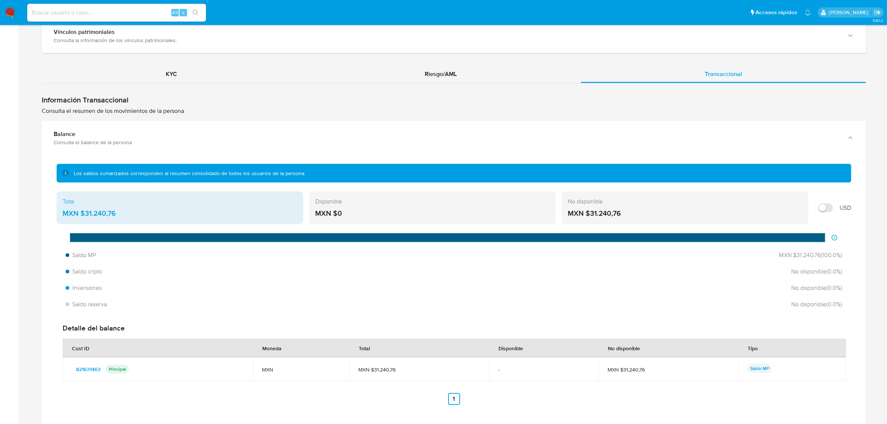
scroll to position [728, 0]
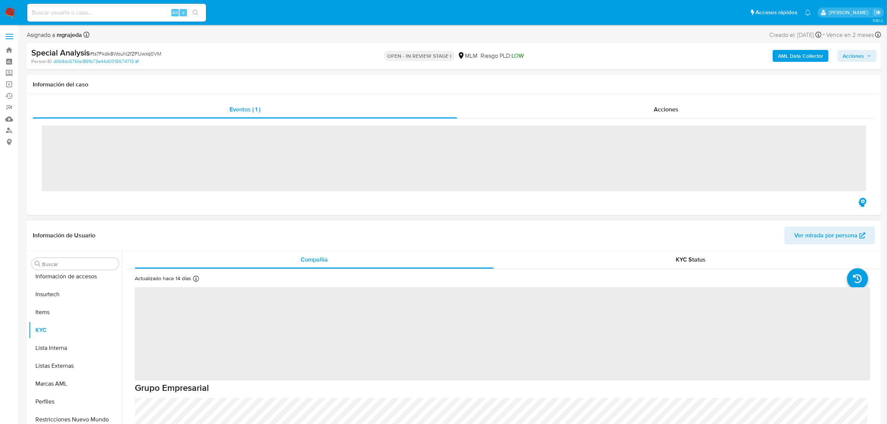
scroll to position [350, 0]
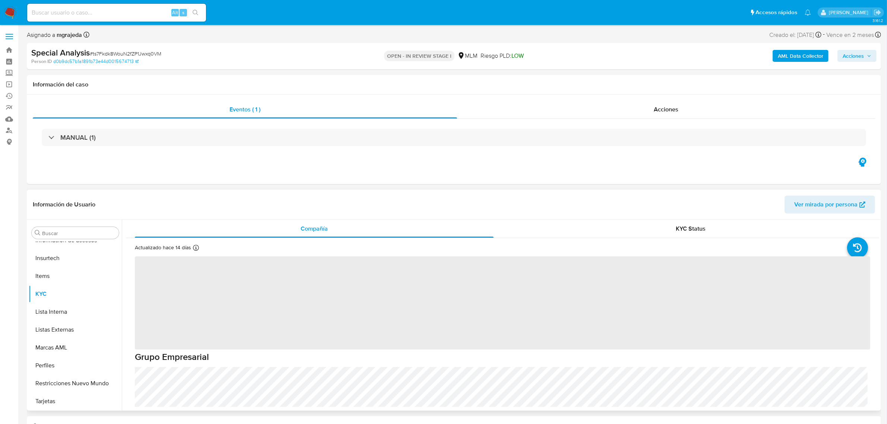
select select "10"
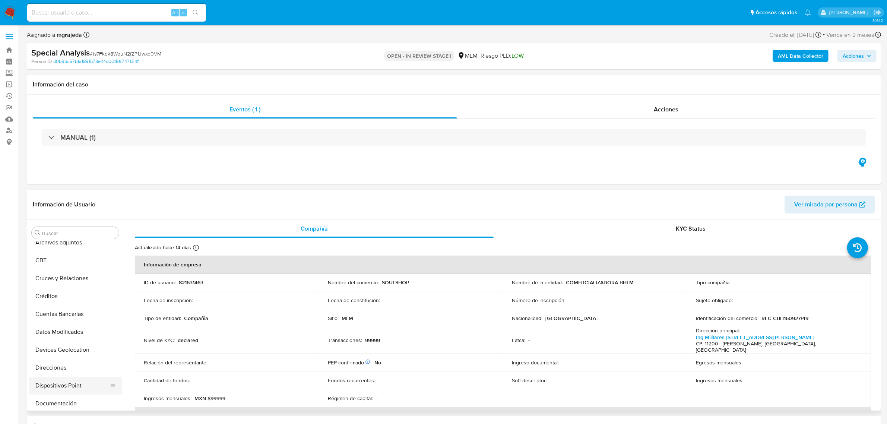
scroll to position [0, 0]
click at [65, 308] on button "Archivos adjuntos" at bounding box center [72, 304] width 87 height 18
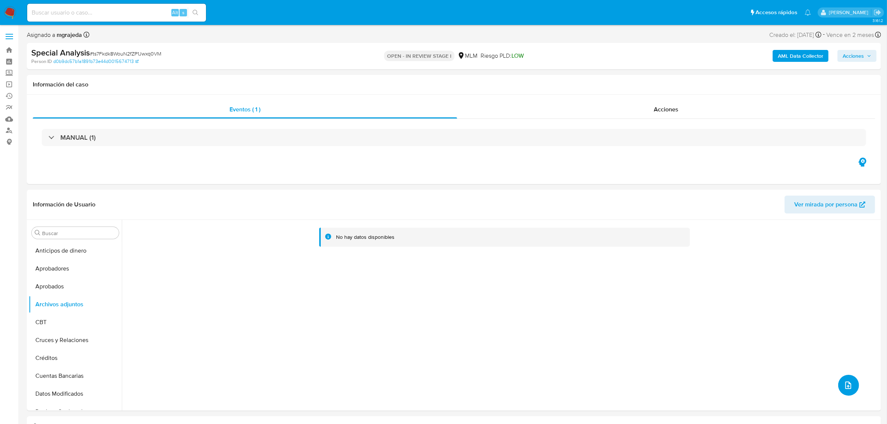
click at [844, 383] on icon "upload-file" at bounding box center [848, 385] width 9 height 9
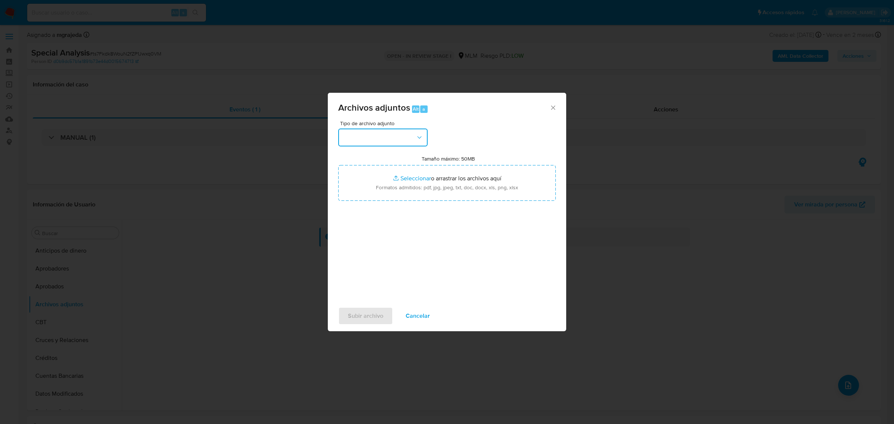
click at [394, 143] on button "button" at bounding box center [382, 138] width 89 height 18
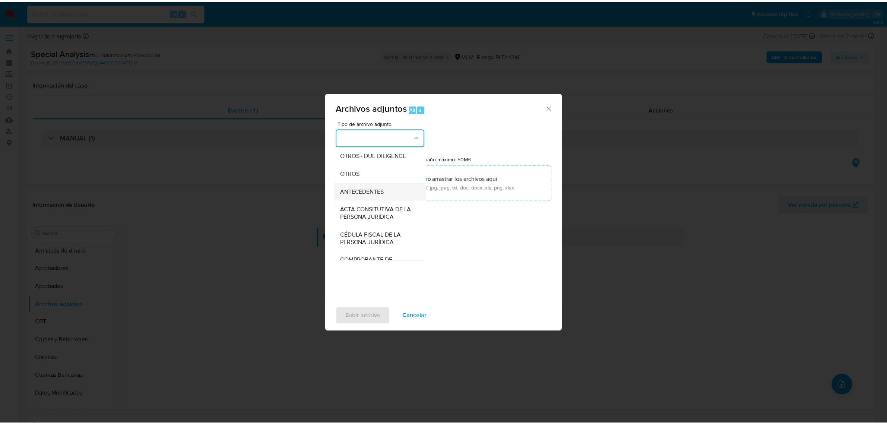
scroll to position [93, 0]
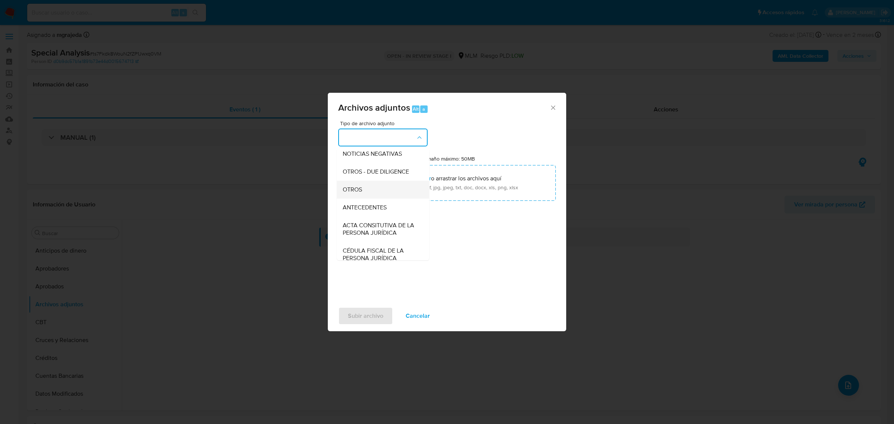
click at [359, 193] on span "OTROS" at bounding box center [352, 189] width 19 height 7
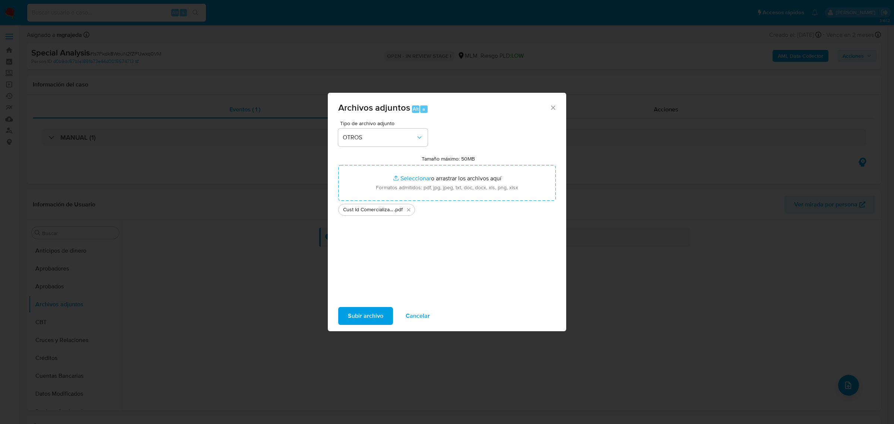
drag, startPoint x: 365, startPoint y: 321, endPoint x: 374, endPoint y: 337, distance: 18.9
click at [365, 320] on span "Subir archivo" at bounding box center [365, 316] width 35 height 16
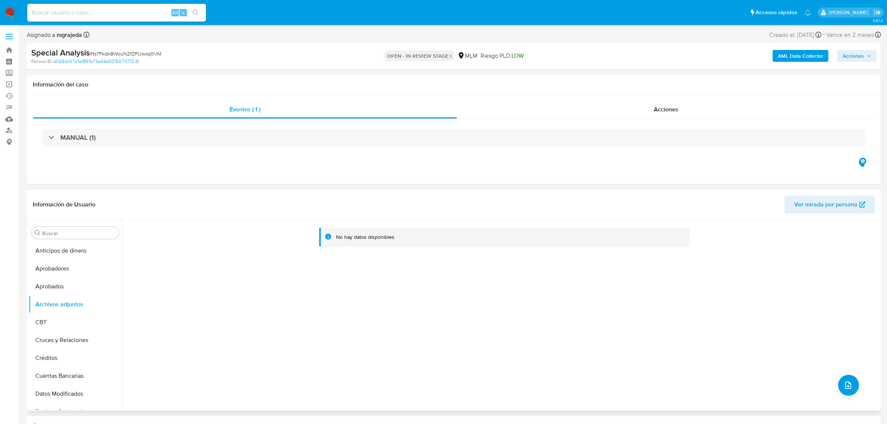
click at [485, 300] on div "No hay datos disponibles" at bounding box center [500, 315] width 757 height 191
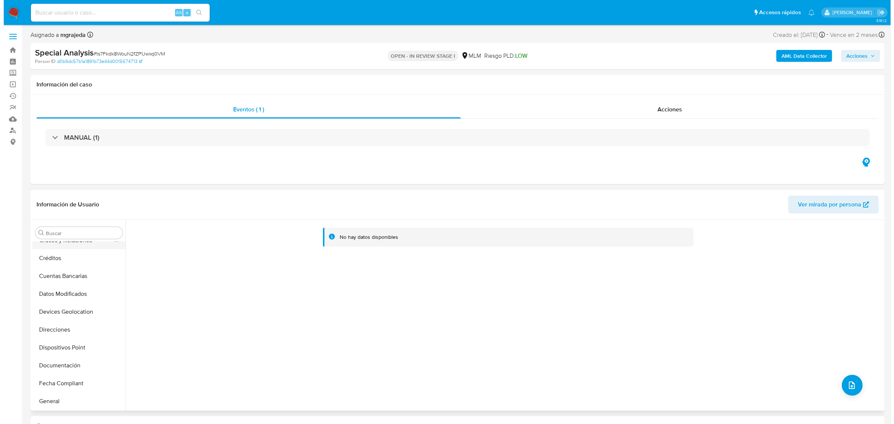
scroll to position [47, 0]
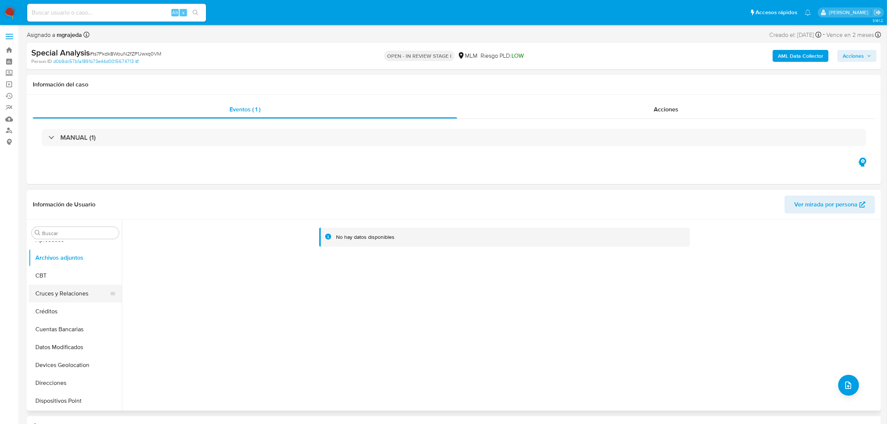
click at [54, 295] on button "Cruces y Relaciones" at bounding box center [72, 294] width 87 height 18
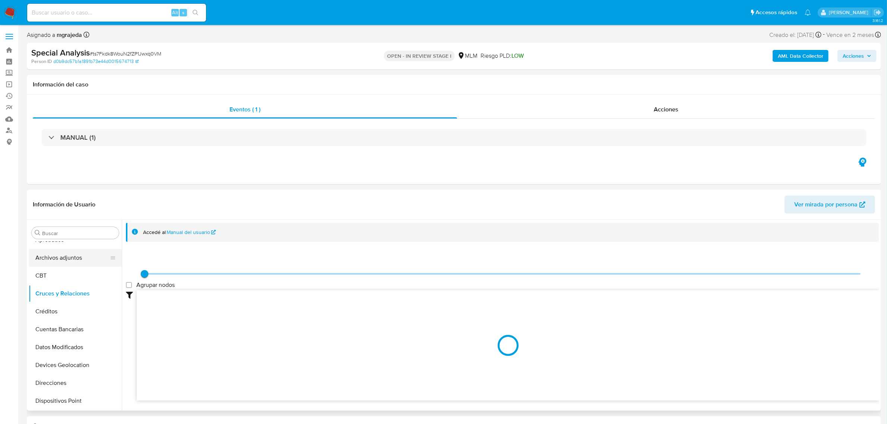
click at [58, 261] on button "Archivos adjuntos" at bounding box center [72, 258] width 87 height 18
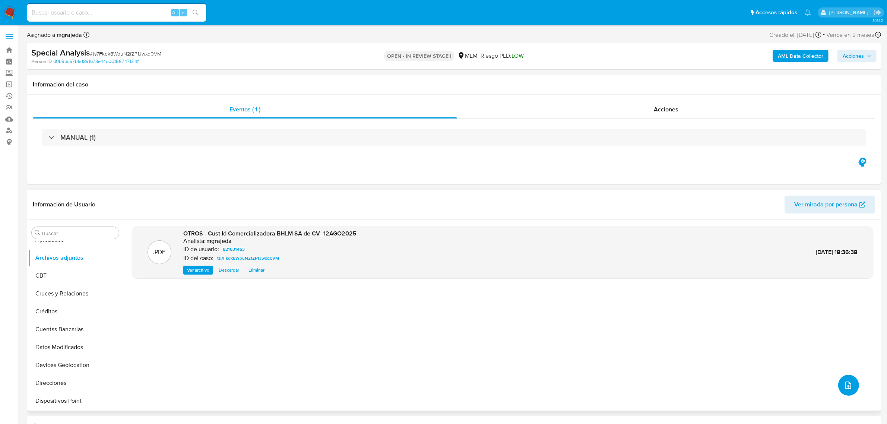
click at [844, 384] on icon "upload-file" at bounding box center [848, 385] width 9 height 9
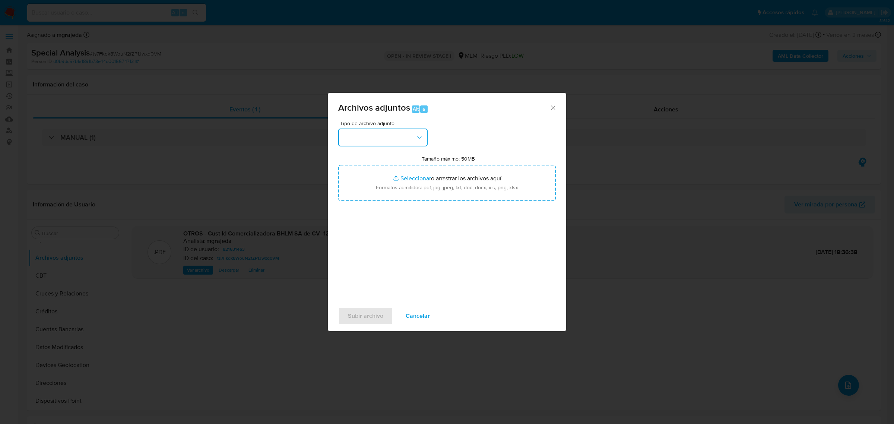
click at [412, 142] on button "button" at bounding box center [382, 138] width 89 height 18
drag, startPoint x: 369, startPoint y: 243, endPoint x: 419, endPoint y: 240, distance: 50.7
click at [368, 243] on div "OTROS" at bounding box center [381, 236] width 76 height 18
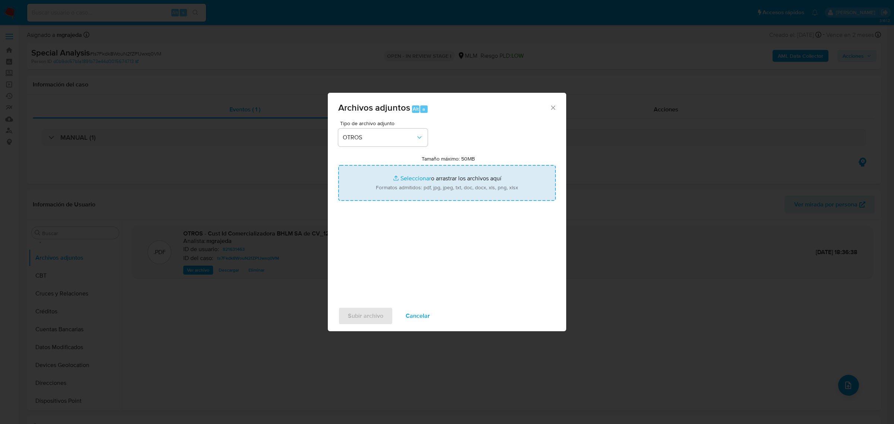
click at [416, 176] on input "Tamaño máximo: 50MB Seleccionar archivos" at bounding box center [447, 183] width 218 height 36
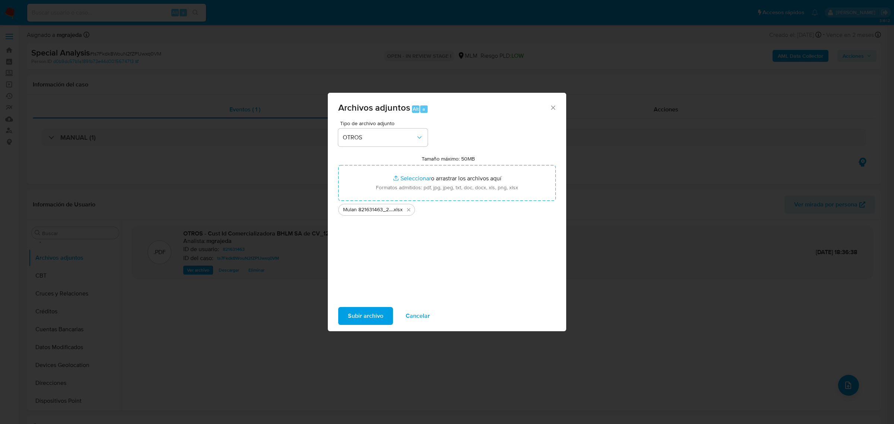
click at [375, 319] on span "Subir archivo" at bounding box center [365, 316] width 35 height 16
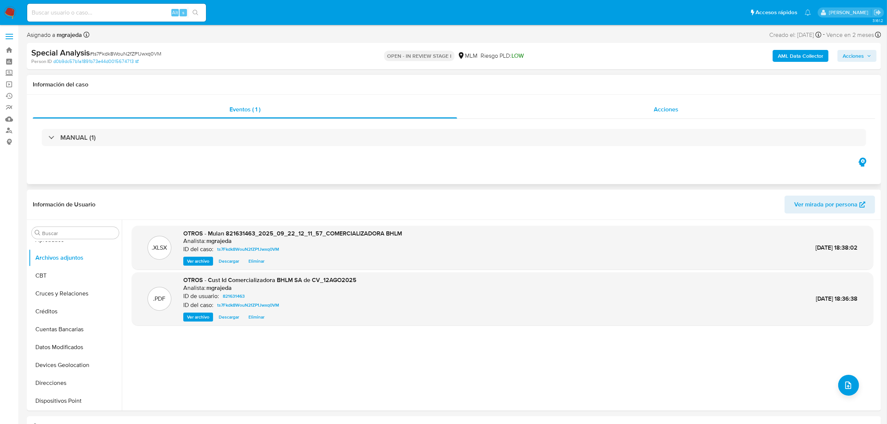
click at [678, 107] on span "Acciones" at bounding box center [666, 109] width 25 height 9
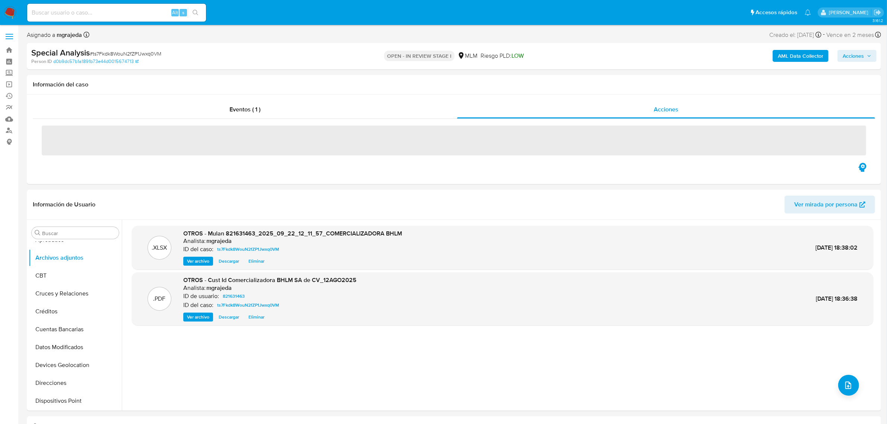
click at [863, 53] on span "Acciones" at bounding box center [853, 56] width 21 height 12
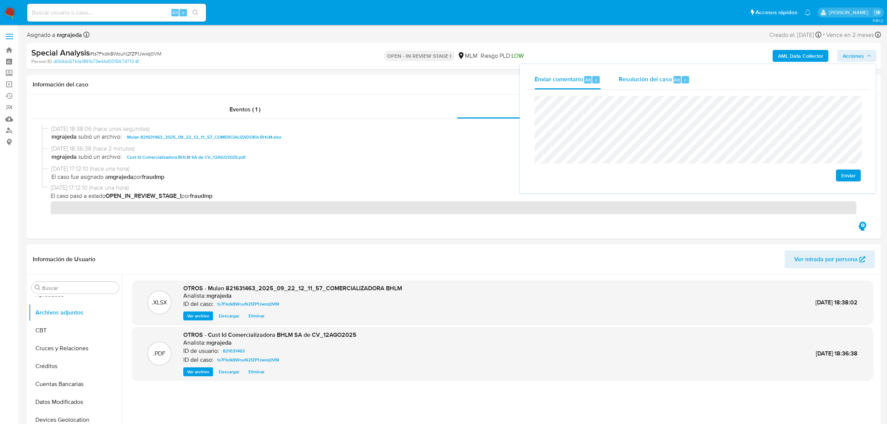
click at [647, 82] on span "Resolución del caso" at bounding box center [645, 79] width 53 height 9
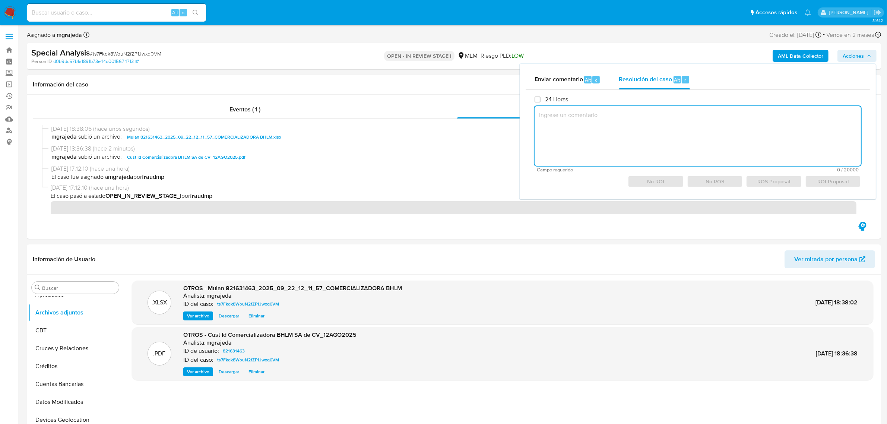
drag, startPoint x: 582, startPoint y: 116, endPoint x: 355, endPoint y: 109, distance: 227.3
click at [583, 116] on textarea at bounding box center [698, 136] width 326 height 60
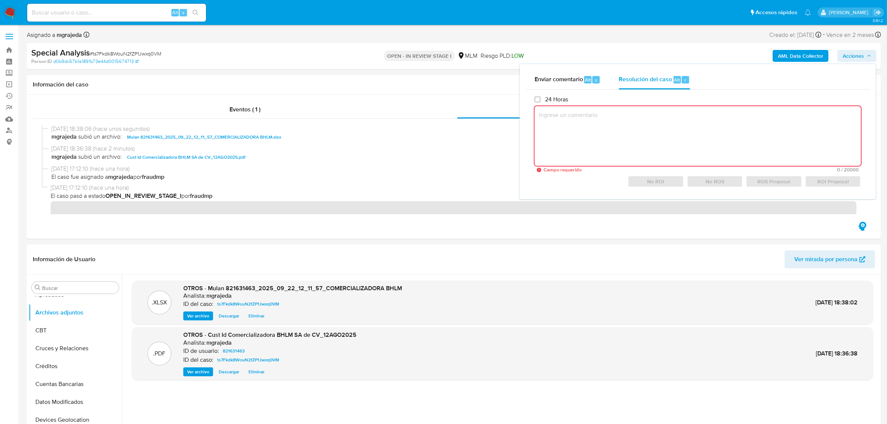
drag, startPoint x: 682, startPoint y: 136, endPoint x: 677, endPoint y: 137, distance: 4.9
click at [677, 135] on textarea at bounding box center [698, 136] width 326 height 60
paste textarea "LOREMIPSUMDO SIT AMETCON A ELITSED DOEIUSM TEMPORINCIDIDUNT UTLA ET DO MA, ALIQ…"
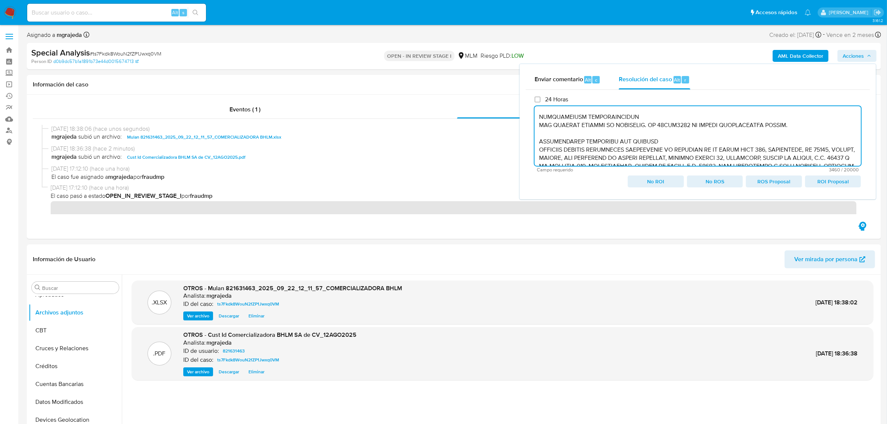
scroll to position [0, 0]
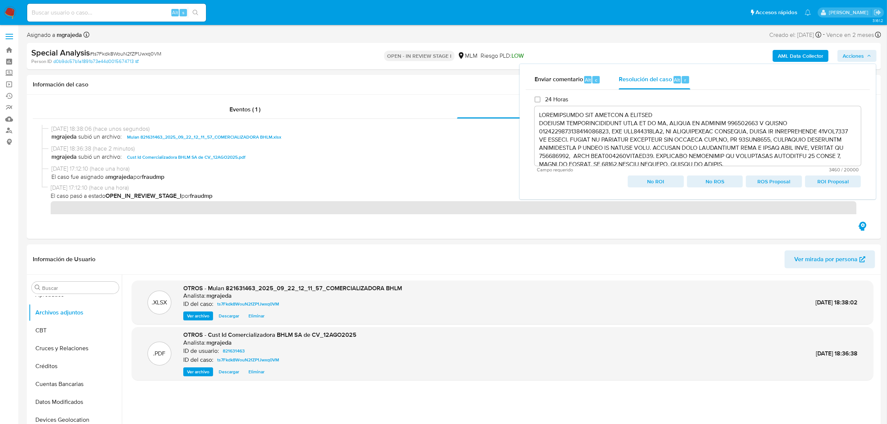
click at [784, 183] on span "ROS Proposal" at bounding box center [773, 181] width 45 height 10
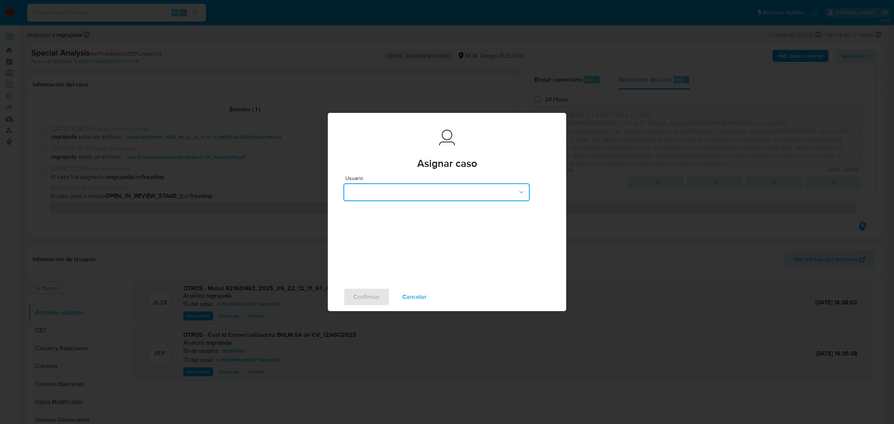
click at [441, 196] on button "button" at bounding box center [436, 192] width 186 height 18
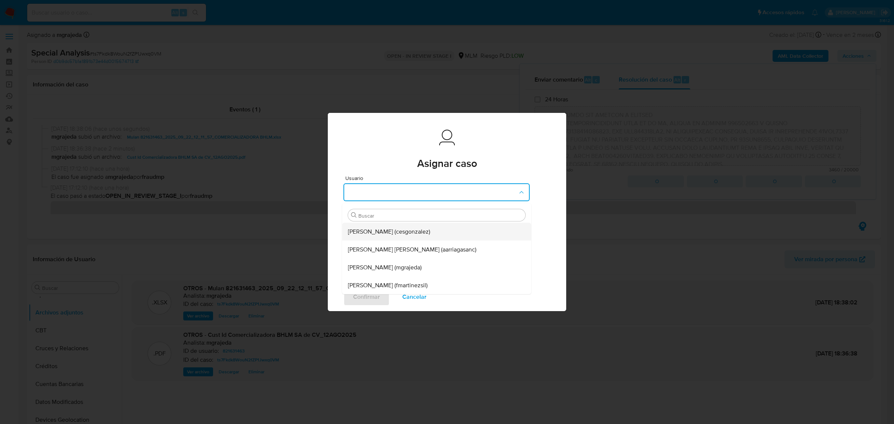
click at [433, 228] on div "[PERSON_NAME] (cesgonzalez)" at bounding box center [434, 231] width 173 height 18
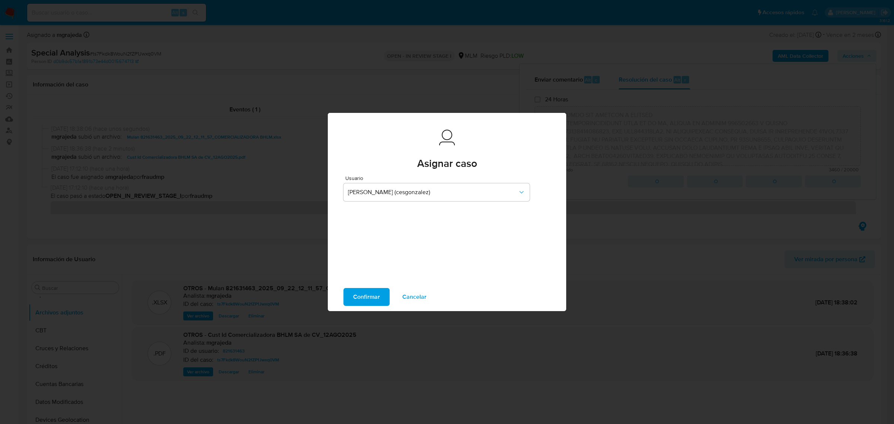
click at [373, 298] on span "Confirmar" at bounding box center [366, 297] width 27 height 16
type textarea "LOREMIPSUMDO SIT AMETCON A ELITSED DOEIUSM TEMPORINCIDIDUNT UTLA ET DO MA, ALIQ…"
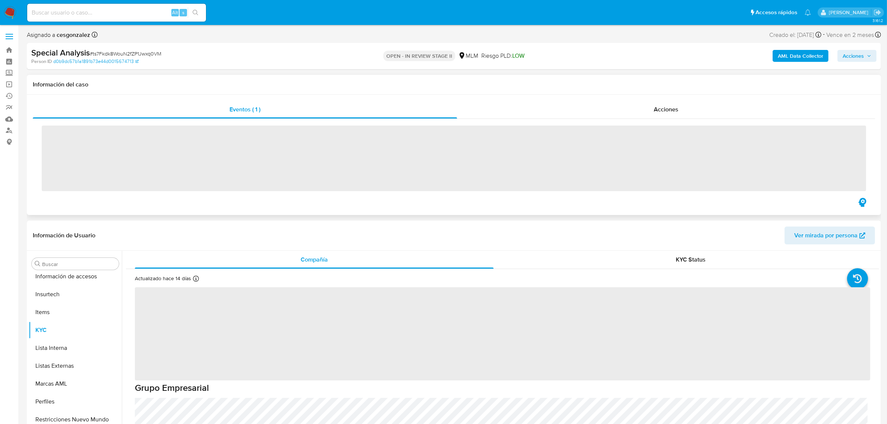
scroll to position [350, 0]
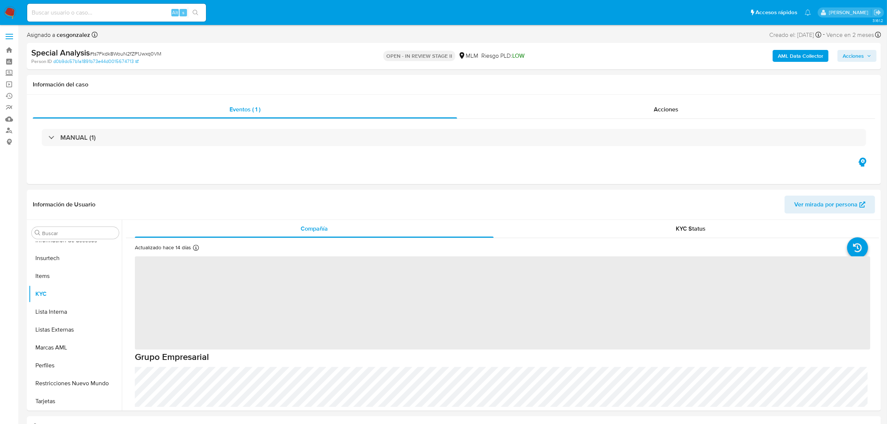
click at [127, 53] on span "# ts7Fkdk8WouN2fZP1Jwxq0VM" at bounding box center [126, 53] width 72 height 7
select select "10"
click at [127, 53] on span "# ts7Fkdk8WouN2fZP1Jwxq0VM" at bounding box center [126, 53] width 72 height 7
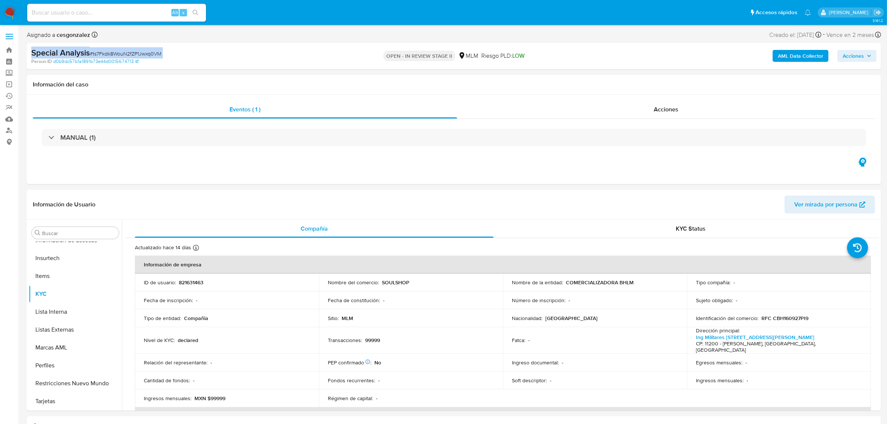
click at [129, 54] on span "# ts7Fkdk8WouN2fZP1Jwxq0VM" at bounding box center [126, 53] width 72 height 7
copy span "ts7Fkdk8WouN2fZP1Jwxq0VM"
